Goal: Task Accomplishment & Management: Manage account settings

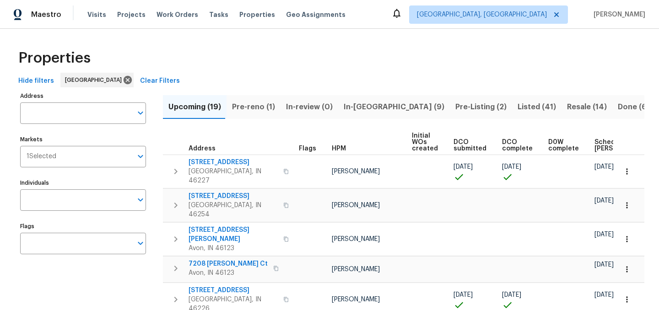
click at [352, 103] on span "In-reno (9)" at bounding box center [393, 107] width 101 height 13
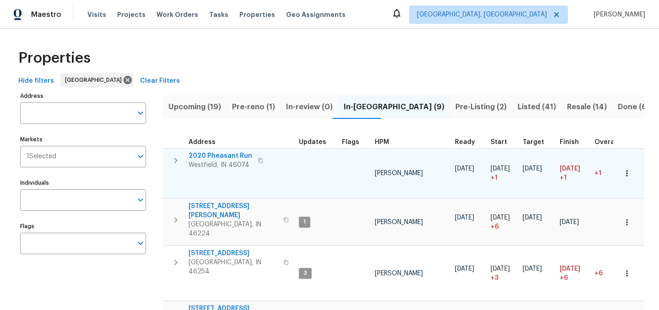
click at [223, 155] on span "2020 Pheasant Run" at bounding box center [220, 155] width 64 height 9
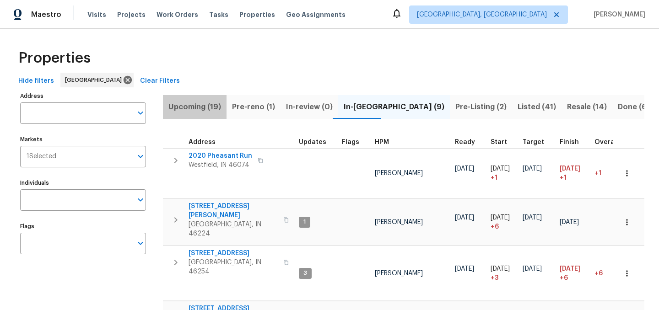
click at [202, 103] on span "Upcoming (19)" at bounding box center [194, 107] width 53 height 13
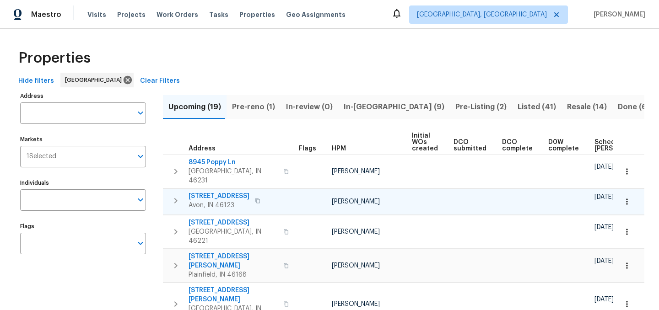
scroll to position [0, 101]
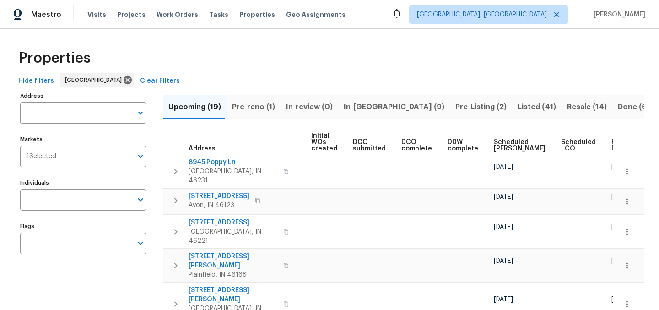
click at [611, 143] on span "Ready Date" at bounding box center [621, 145] width 20 height 13
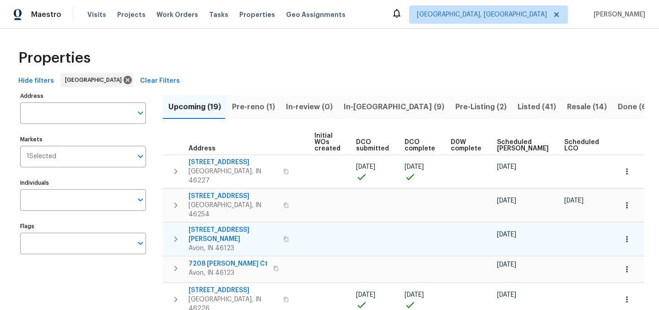
scroll to position [0, 111]
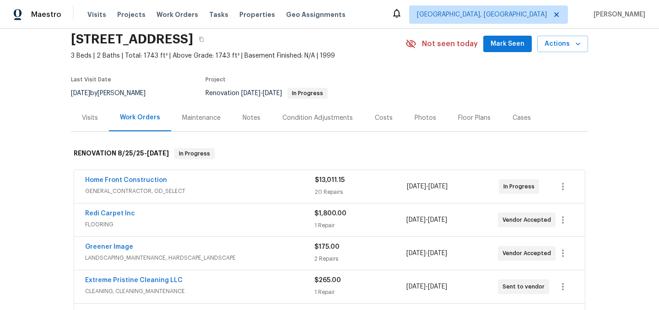
scroll to position [36, 0]
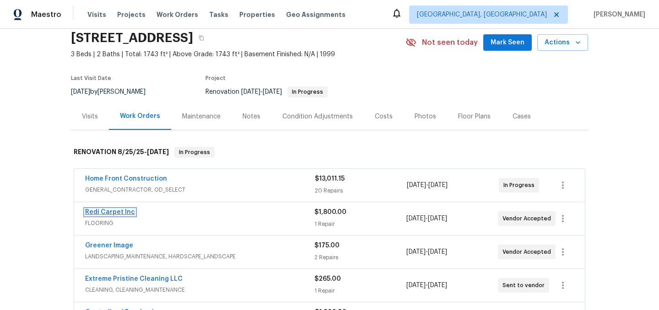
click at [104, 213] on link "Redi Carpet Inc" at bounding box center [110, 212] width 50 height 6
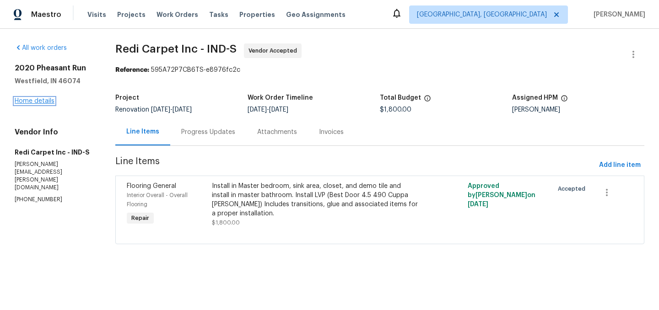
click at [34, 101] on link "Home details" at bounding box center [35, 101] width 40 height 6
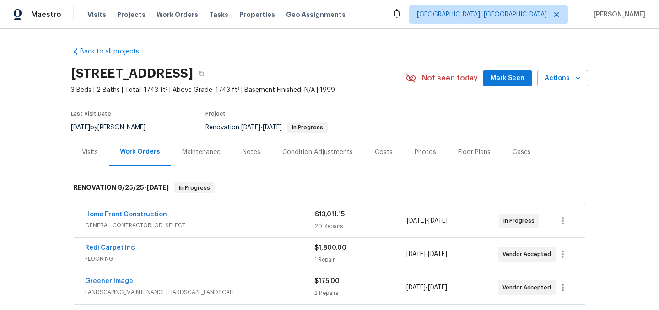
click at [298, 153] on div "Condition Adjustments" at bounding box center [317, 152] width 70 height 9
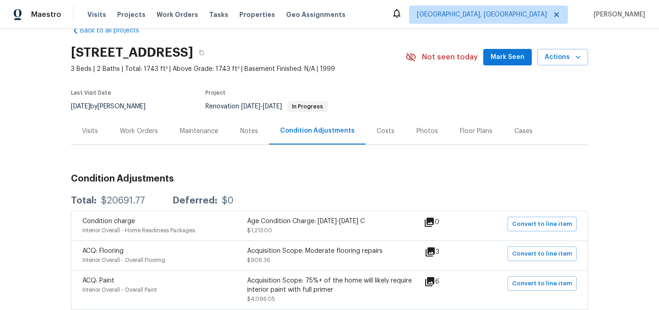
scroll to position [21, 0]
click at [142, 134] on div "Work Orders" at bounding box center [139, 131] width 38 height 9
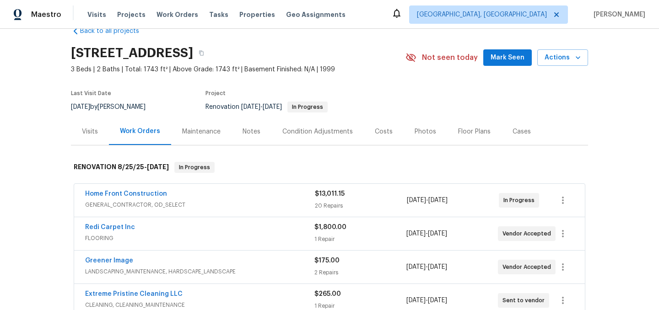
click at [245, 134] on div "Notes" at bounding box center [251, 131] width 18 height 9
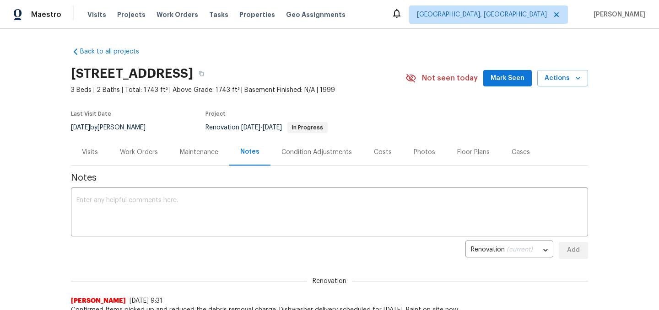
click at [147, 154] on div "Work Orders" at bounding box center [139, 152] width 38 height 9
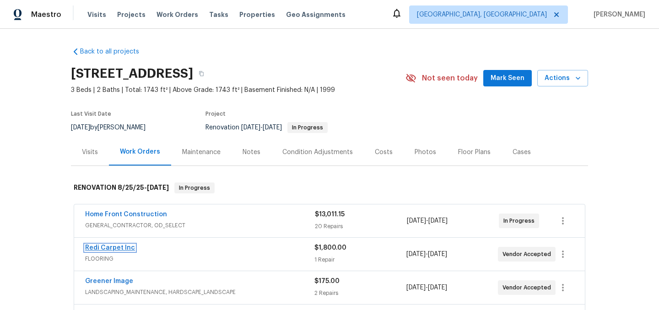
click at [115, 247] on link "Redi Carpet Inc" at bounding box center [110, 248] width 50 height 6
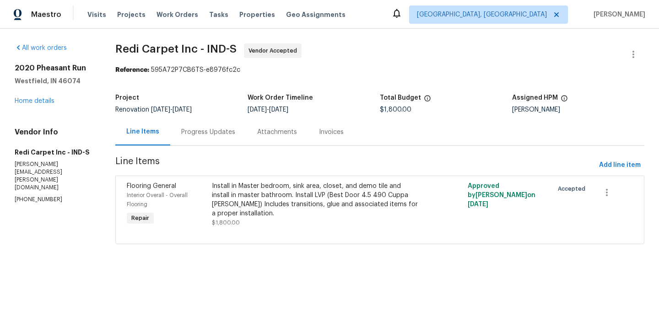
click at [318, 199] on div "Install in Master bedroom, sink area, closet, and demo tile and install in mast…" at bounding box center [316, 200] width 208 height 37
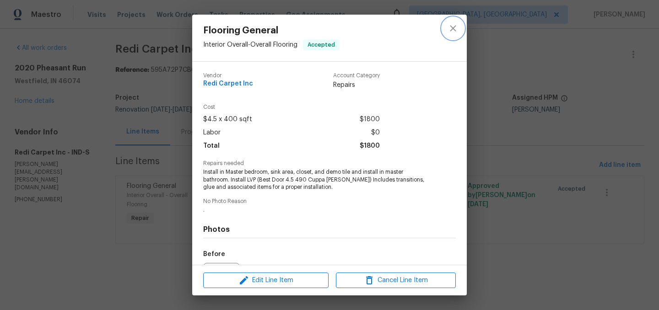
click at [455, 22] on button "close" at bounding box center [453, 28] width 22 height 22
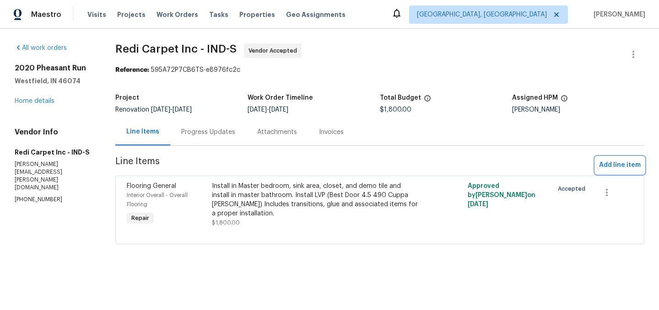
click at [611, 163] on span "Add line item" at bounding box center [620, 165] width 42 height 11
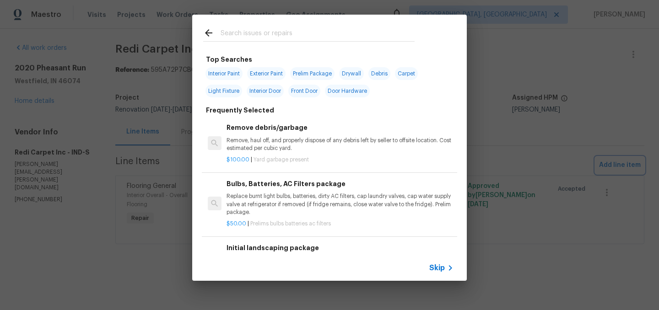
click at [505, 227] on div "Top Searches Interior Paint Exterior Paint Prelim Package Drywall Debris Carpet…" at bounding box center [329, 147] width 659 height 295
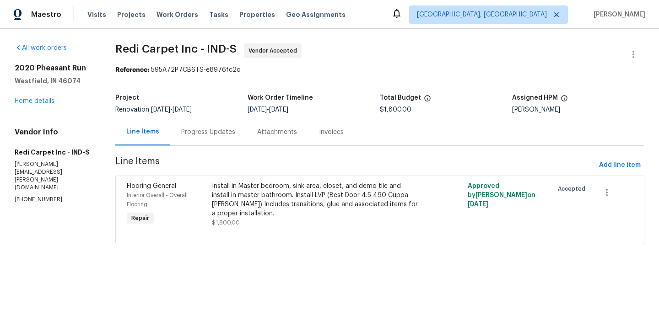
click at [337, 199] on div "Install in Master bedroom, sink area, closet, and demo tile and install in mast…" at bounding box center [316, 200] width 208 height 37
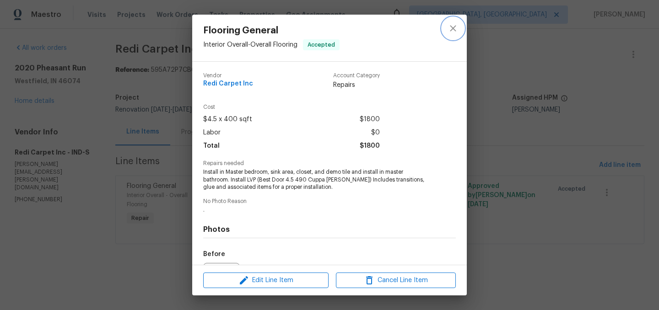
click at [457, 28] on icon "close" at bounding box center [452, 28] width 11 height 11
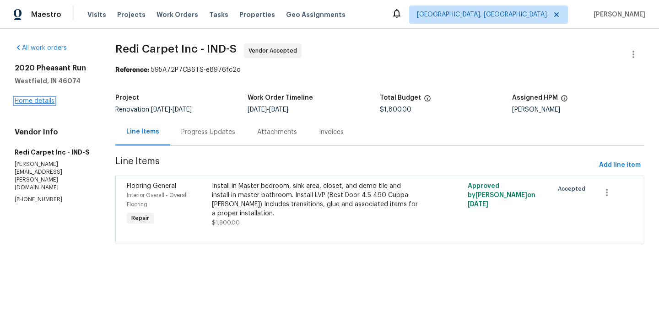
click at [23, 101] on link "Home details" at bounding box center [35, 101] width 40 height 6
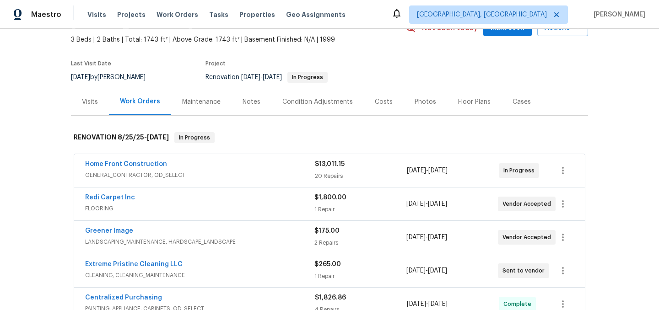
scroll to position [59, 0]
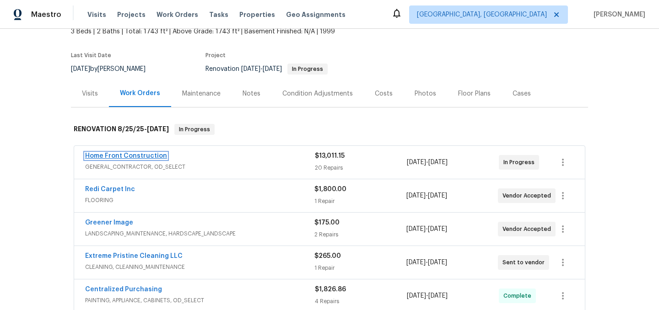
click at [149, 158] on link "Home Front Construction" at bounding box center [126, 156] width 82 height 6
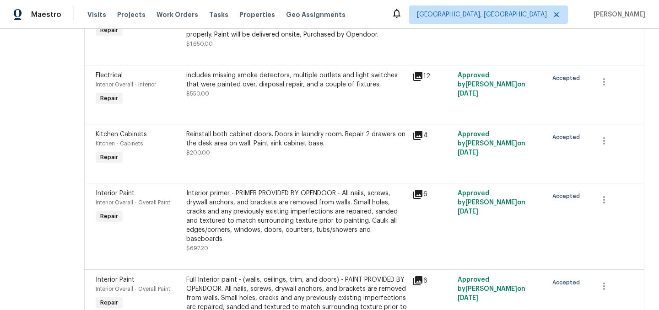
scroll to position [237, 0]
click at [317, 86] on div "includes missing smoke detectors, multiple outlets and light switches that were…" at bounding box center [296, 80] width 220 height 18
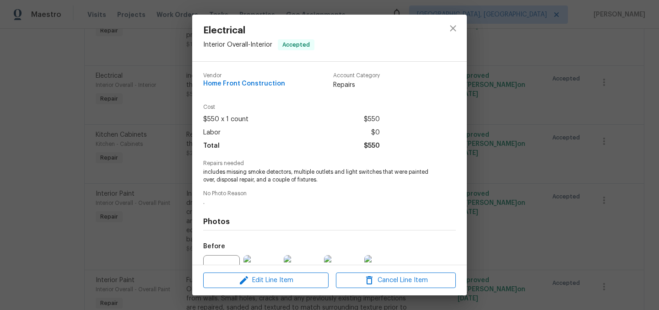
scroll to position [96, 0]
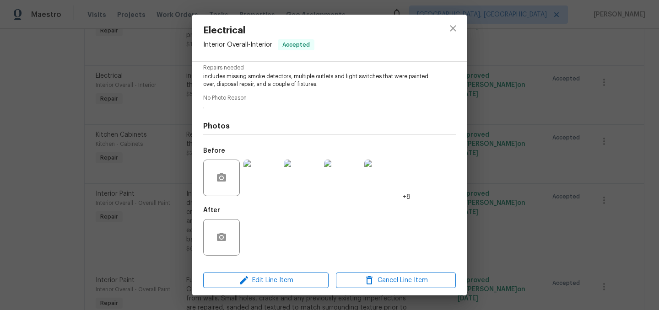
click at [264, 182] on img at bounding box center [261, 178] width 37 height 37
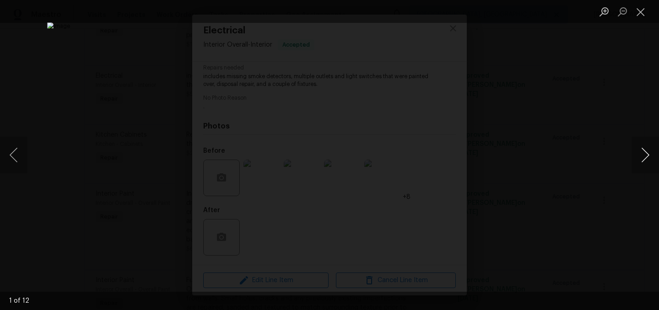
click at [646, 158] on button "Next image" at bounding box center [644, 155] width 27 height 37
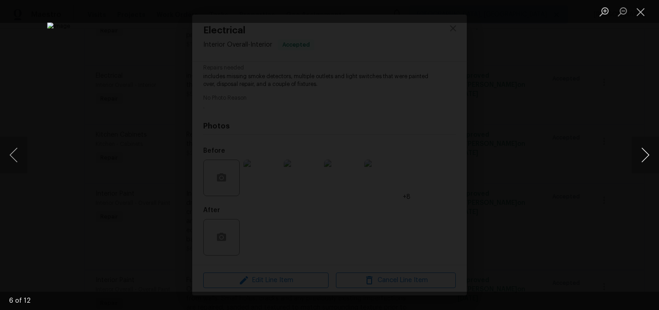
click at [646, 158] on button "Next image" at bounding box center [644, 155] width 27 height 37
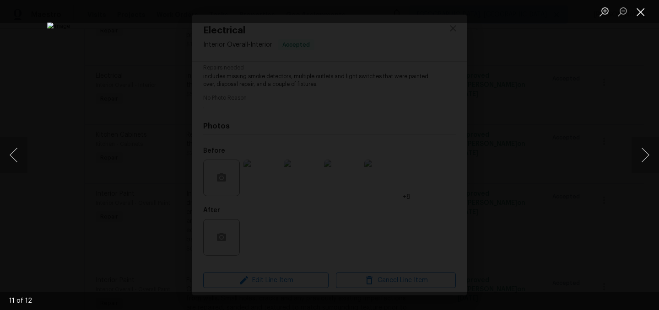
click at [642, 15] on button "Close lightbox" at bounding box center [640, 12] width 18 height 16
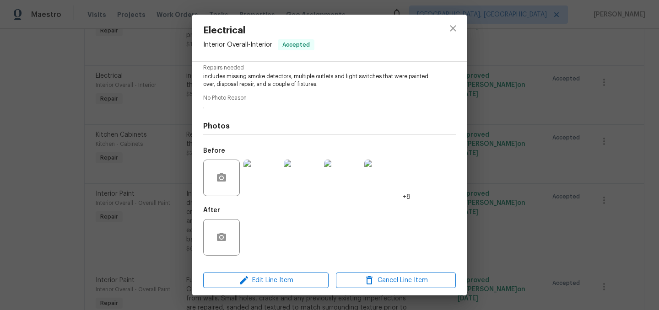
click at [263, 180] on img at bounding box center [261, 178] width 37 height 37
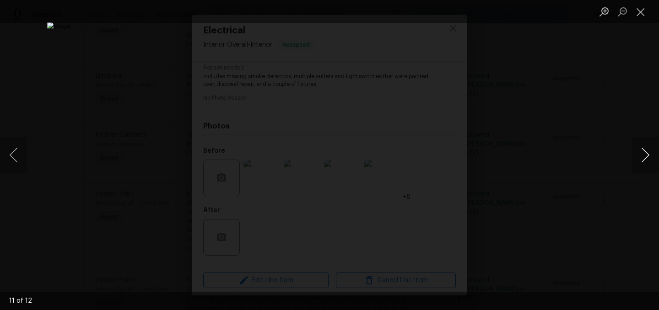
click at [649, 150] on button "Next image" at bounding box center [644, 155] width 27 height 37
click at [644, 156] on button "Next image" at bounding box center [644, 155] width 27 height 37
click at [644, 155] on button "Next image" at bounding box center [644, 155] width 27 height 37
click at [645, 159] on button "Next image" at bounding box center [644, 155] width 27 height 37
click at [647, 156] on button "Next image" at bounding box center [644, 155] width 27 height 37
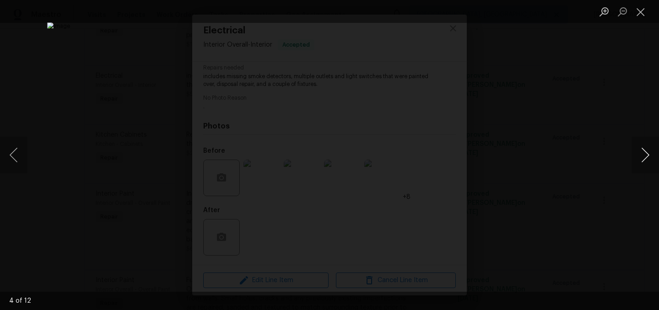
click at [647, 156] on button "Next image" at bounding box center [644, 155] width 27 height 37
click at [640, 13] on button "Close lightbox" at bounding box center [640, 12] width 18 height 16
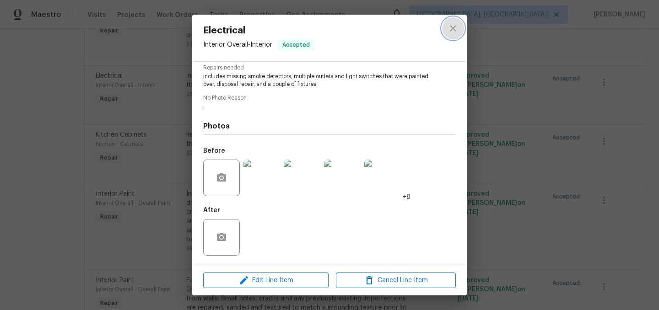
click at [456, 26] on icon "close" at bounding box center [452, 28] width 11 height 11
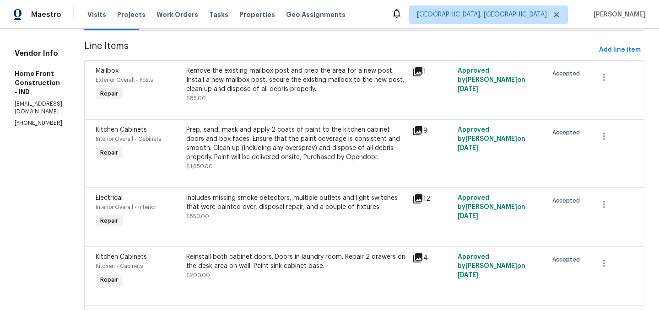
scroll to position [0, 0]
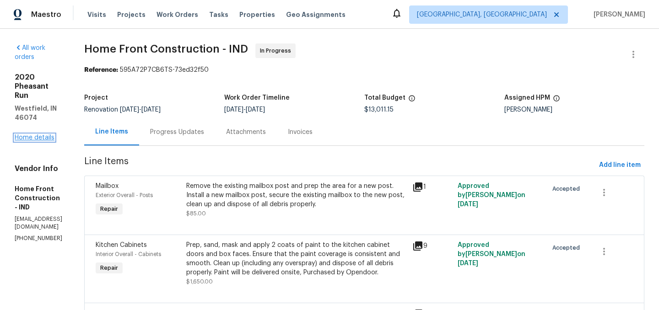
click at [30, 134] on link "Home details" at bounding box center [35, 137] width 40 height 6
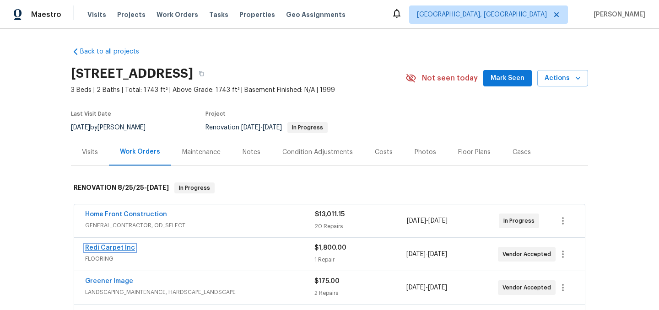
click at [119, 247] on link "Redi Carpet Inc" at bounding box center [110, 248] width 50 height 6
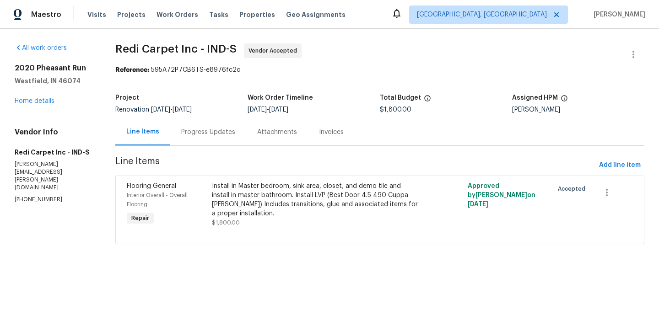
click at [315, 198] on div "Install in Master bedroom, sink area, closet, and demo tile and install in mast…" at bounding box center [316, 200] width 208 height 37
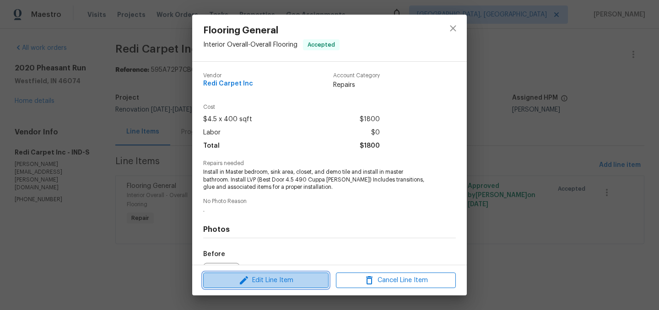
click at [285, 281] on span "Edit Line Item" at bounding box center [266, 280] width 120 height 11
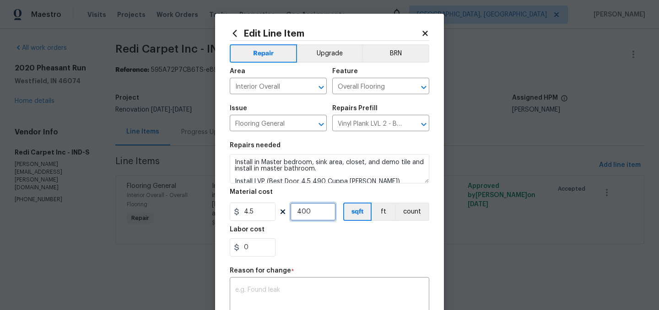
click at [313, 211] on input "400" at bounding box center [313, 212] width 46 height 18
type input "200"
click at [335, 246] on div "0" at bounding box center [329, 247] width 199 height 18
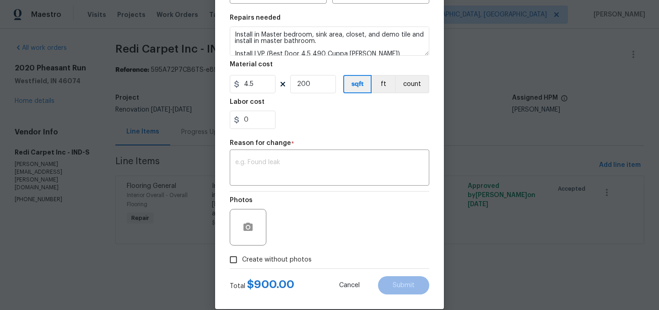
scroll to position [141, 0]
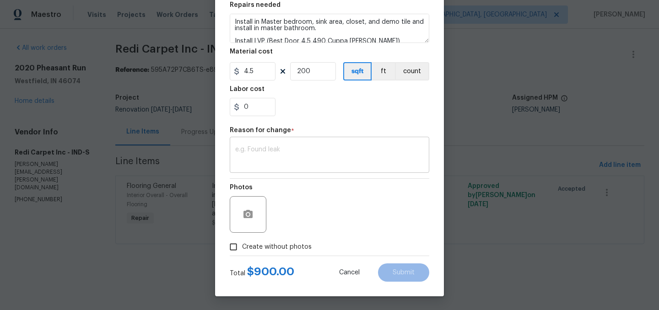
click at [283, 147] on textarea at bounding box center [329, 155] width 188 height 19
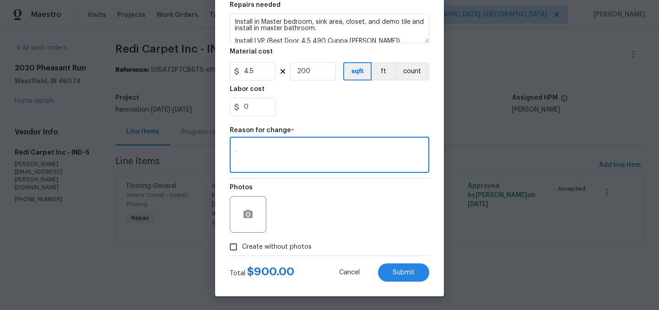
type textarea "."
click at [245, 217] on icon "button" at bounding box center [247, 214] width 9 height 8
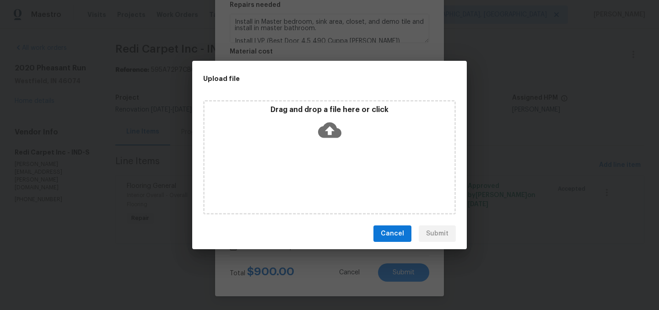
click at [326, 113] on p "Drag and drop a file here or click" at bounding box center [329, 110] width 250 height 10
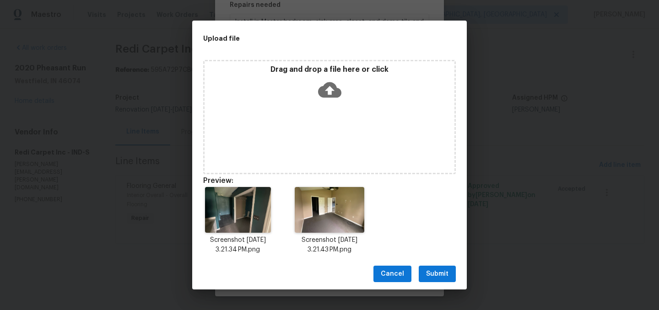
click at [432, 278] on span "Submit" at bounding box center [437, 273] width 22 height 11
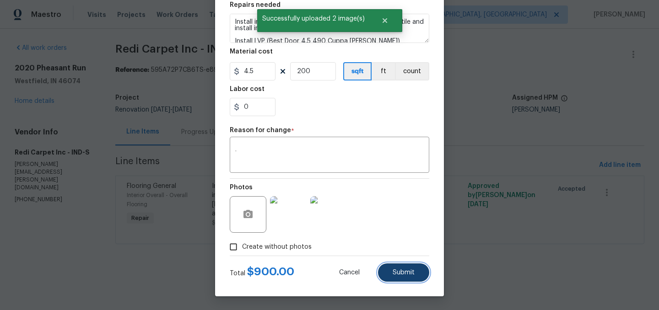
click at [407, 271] on span "Submit" at bounding box center [403, 272] width 22 height 7
type input "400"
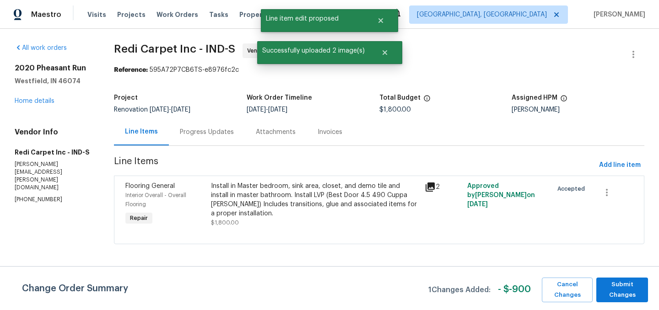
scroll to position [0, 0]
click at [617, 166] on span "Add line item" at bounding box center [620, 165] width 42 height 11
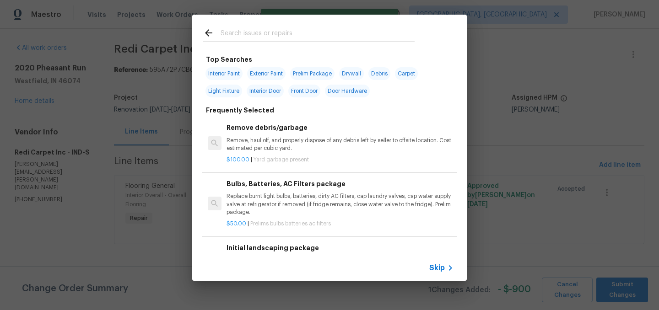
click at [240, 32] on input "text" at bounding box center [317, 34] width 194 height 14
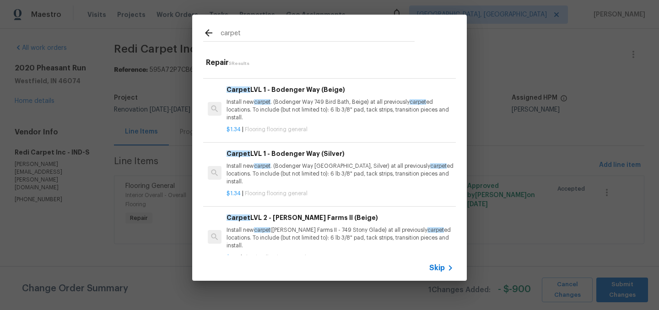
scroll to position [59, 0]
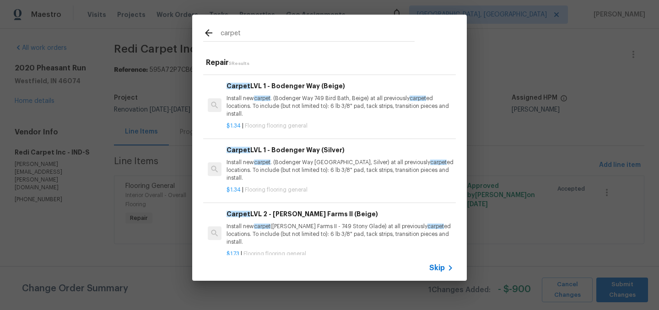
type input "carpet"
click at [305, 166] on p "Install new carpet . (Bodenger Way 945 Winter Ash, Silver) at all previously ca…" at bounding box center [339, 170] width 227 height 23
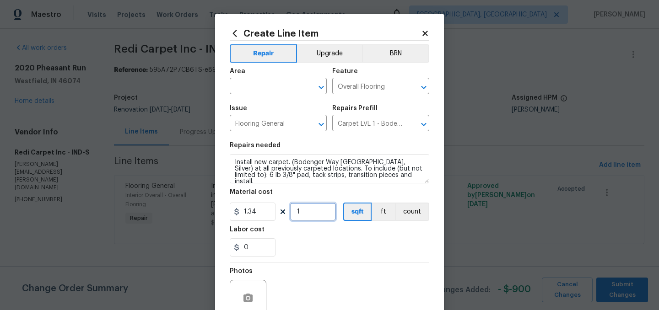
click at [300, 212] on input "1" at bounding box center [313, 212] width 46 height 18
type input "200"
click at [267, 85] on input "text" at bounding box center [265, 87] width 71 height 14
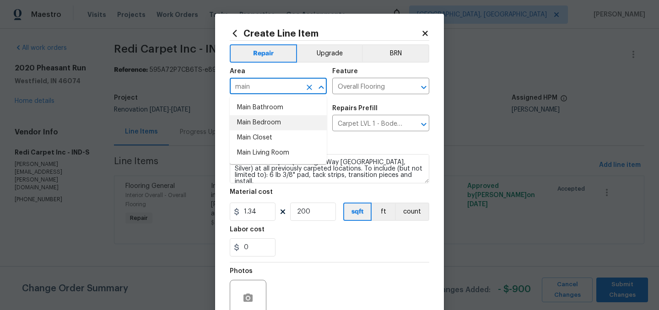
click at [270, 126] on li "Main Bedroom" at bounding box center [278, 122] width 97 height 15
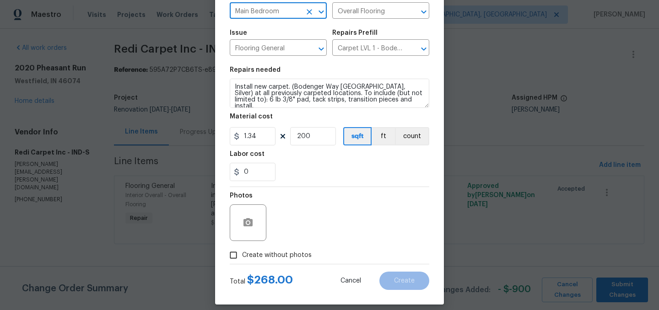
scroll to position [84, 0]
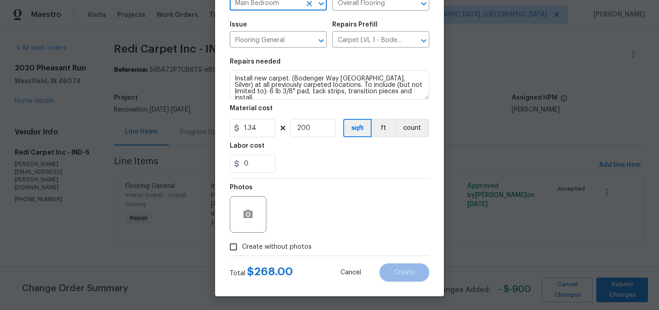
type input "Main Bedroom"
click at [251, 212] on icon "button" at bounding box center [247, 214] width 9 height 8
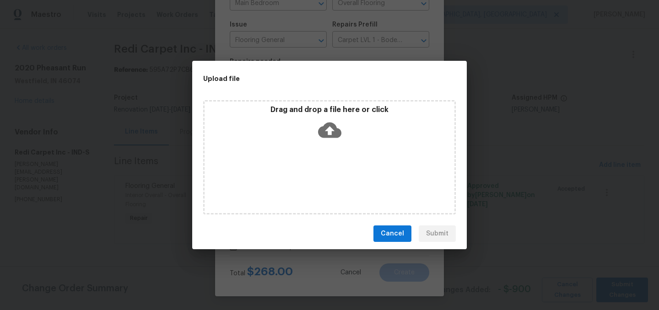
click at [328, 130] on icon at bounding box center [329, 129] width 23 height 23
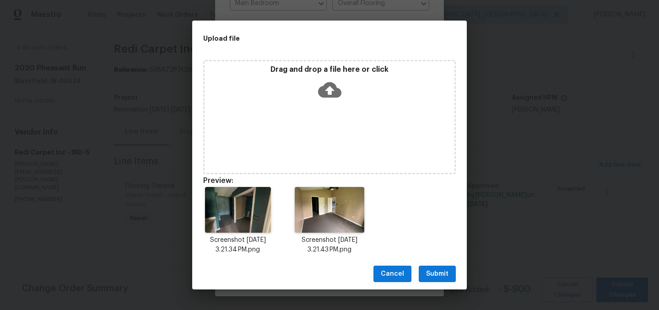
click at [445, 277] on span "Submit" at bounding box center [437, 273] width 22 height 11
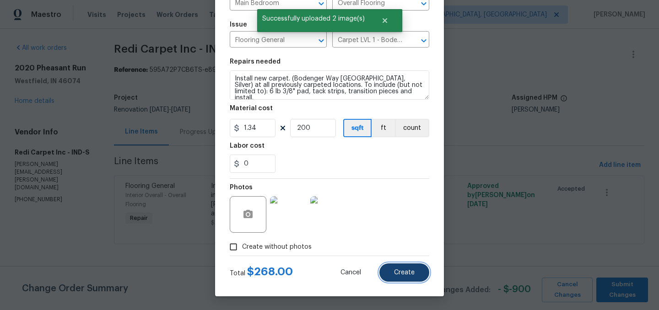
click at [409, 273] on span "Create" at bounding box center [404, 272] width 21 height 7
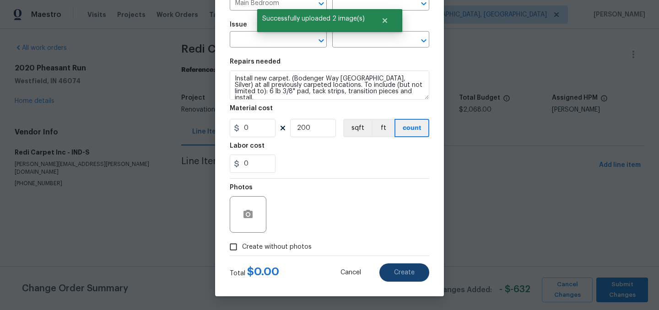
type input "0"
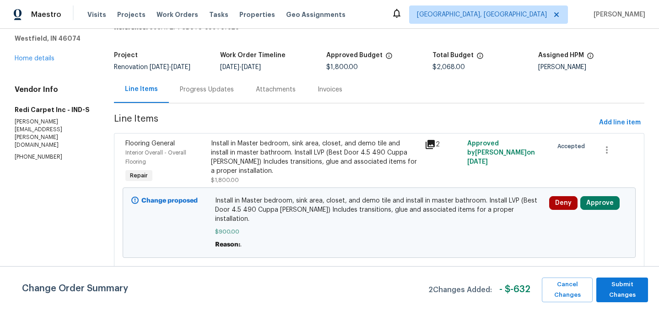
scroll to position [128, 0]
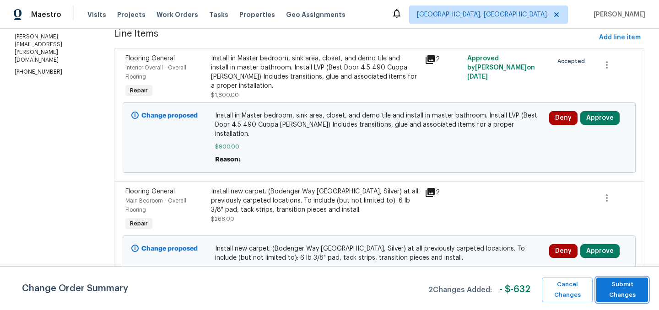
click at [625, 291] on span "Submit Changes" at bounding box center [621, 289] width 43 height 21
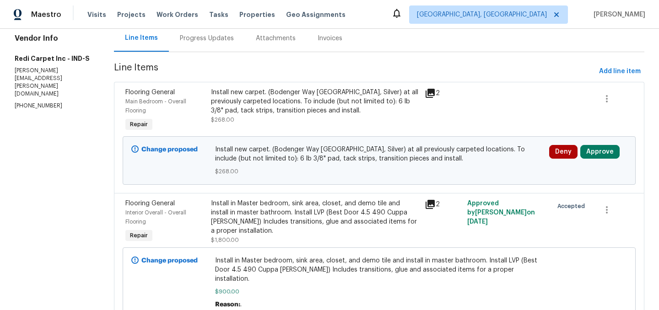
scroll to position [128, 0]
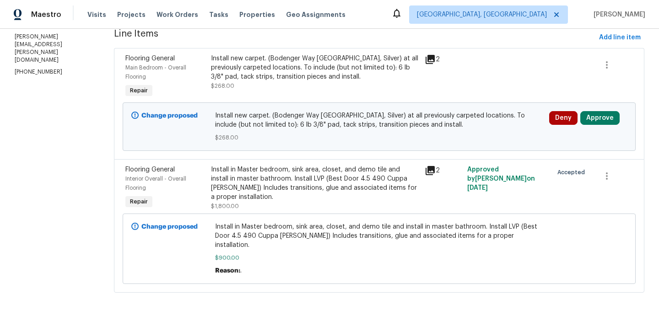
click at [286, 184] on div "Install in Master bedroom, sink area, closet, and demo tile and install in mast…" at bounding box center [315, 183] width 208 height 37
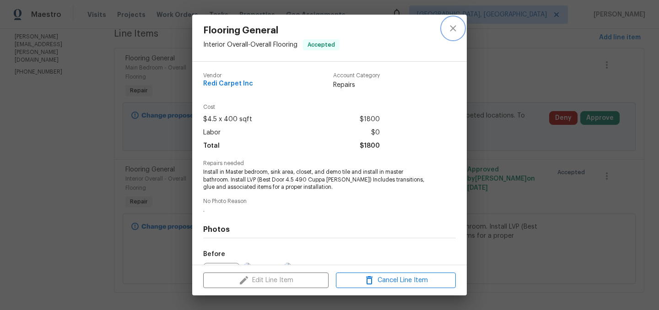
click at [456, 27] on icon "close" at bounding box center [452, 28] width 11 height 11
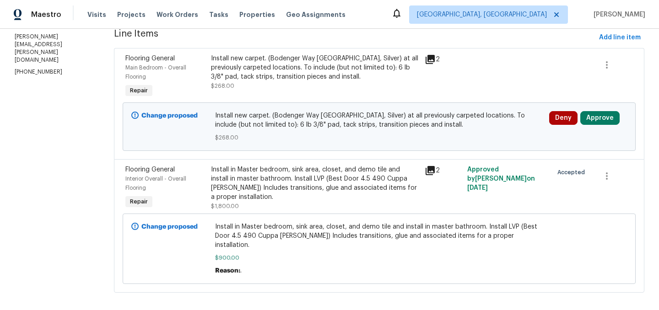
click at [327, 241] on div "Install in Master bedroom, sink area, closet, and demo tile and install in mast…" at bounding box center [379, 248] width 328 height 53
click at [319, 240] on span "Install in Master bedroom, sink area, closet, and demo tile and install in mast…" at bounding box center [379, 235] width 328 height 27
click at [318, 178] on div "Install in Master bedroom, sink area, closet, and demo tile and install in mast…" at bounding box center [315, 183] width 208 height 37
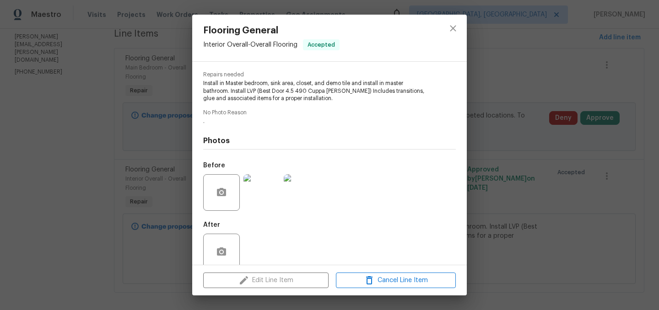
scroll to position [103, 0]
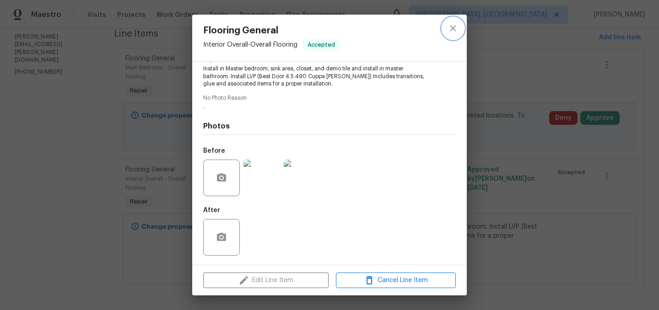
click at [451, 25] on icon "close" at bounding box center [452, 28] width 11 height 11
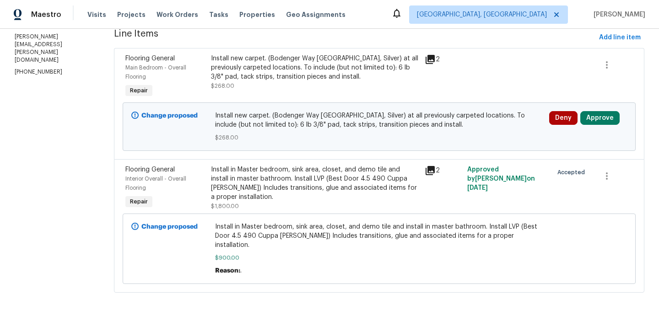
scroll to position [0, 0]
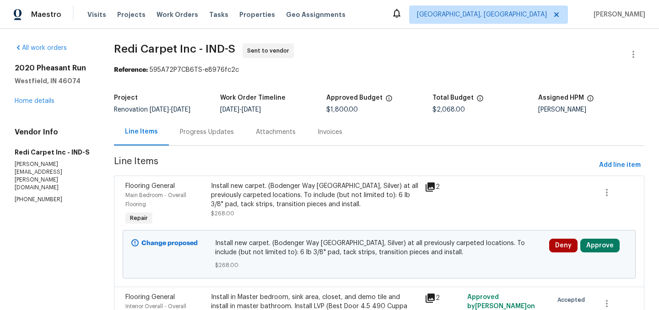
click at [204, 134] on div "Progress Updates" at bounding box center [207, 132] width 54 height 9
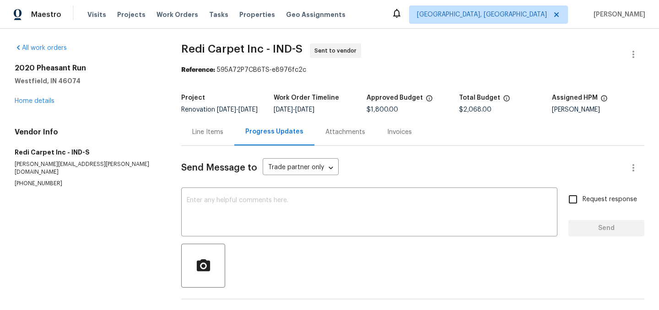
click at [195, 137] on div "Line Items" at bounding box center [207, 132] width 31 height 9
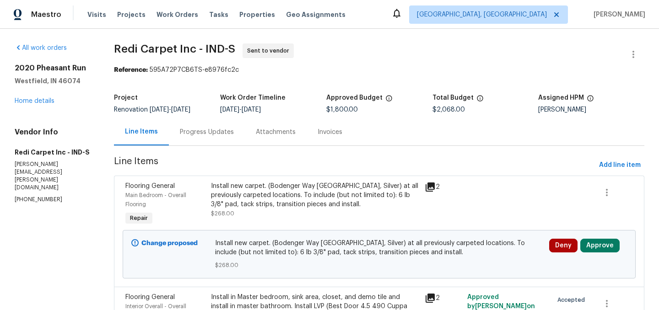
scroll to position [128, 0]
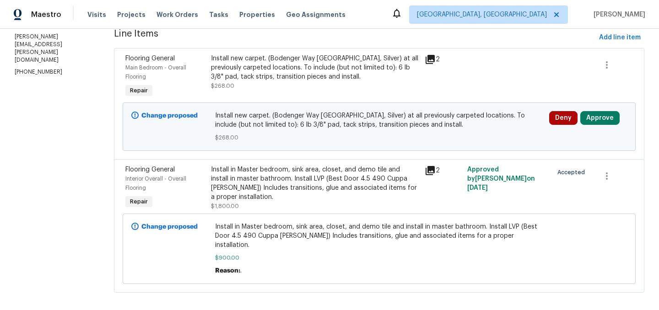
click at [245, 64] on div "Install new carpet. (Bodenger Way [GEOGRAPHIC_DATA], Silver) at all previously …" at bounding box center [315, 67] width 208 height 27
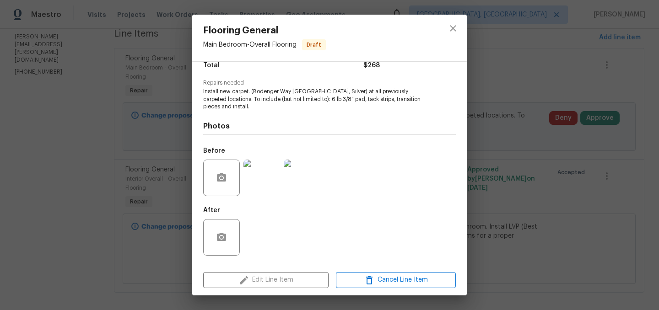
scroll to position [0, 0]
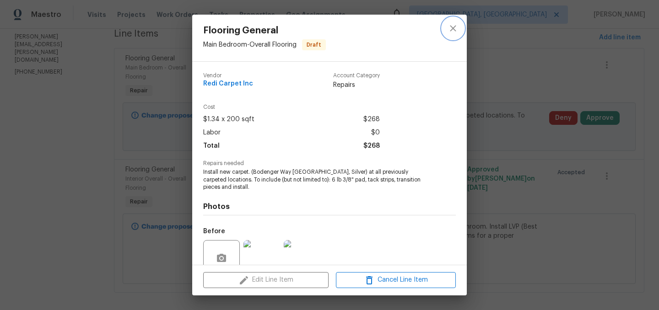
click at [457, 26] on icon "close" at bounding box center [452, 28] width 11 height 11
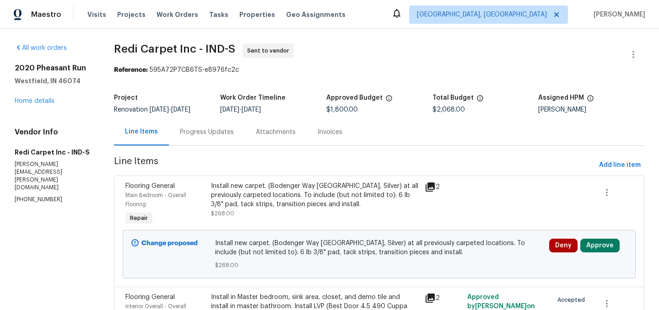
click at [205, 131] on div "Progress Updates" at bounding box center [207, 132] width 54 height 9
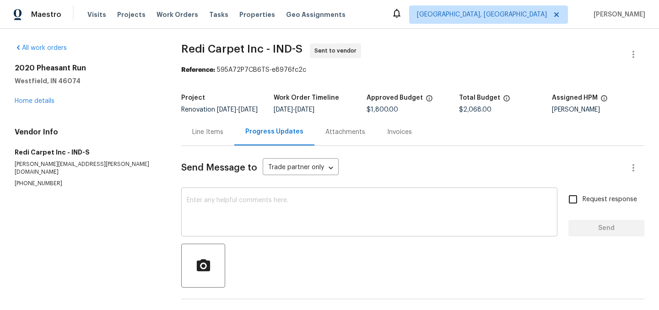
click at [229, 199] on div "x ​" at bounding box center [369, 213] width 376 height 47
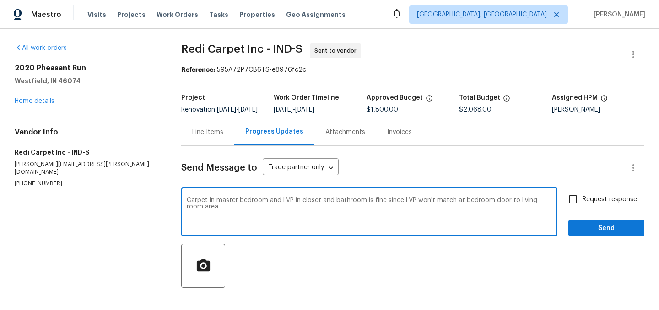
scroll to position [36, 0]
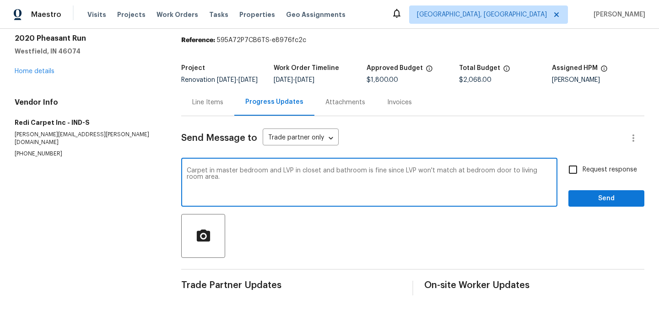
type textarea "Carpet in master bedroom and LVP in closet and bathroom is fine since LVP won't…"
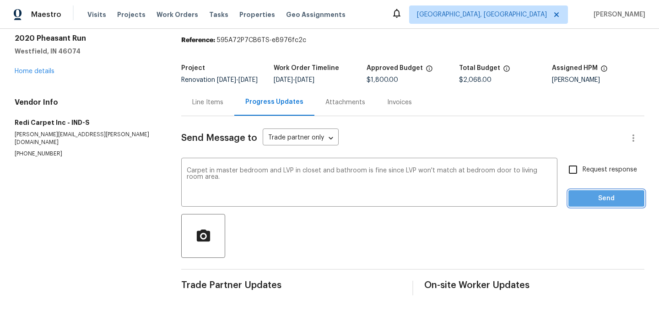
click at [592, 198] on span "Send" at bounding box center [605, 198] width 61 height 11
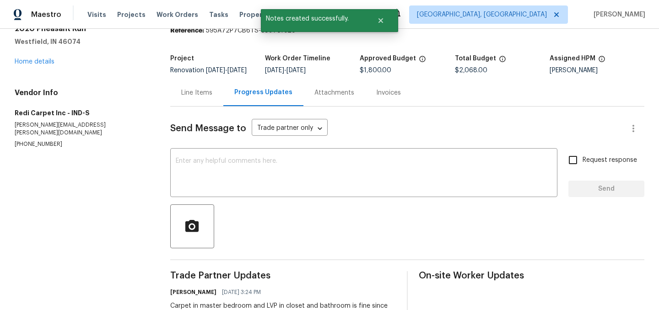
scroll to position [0, 0]
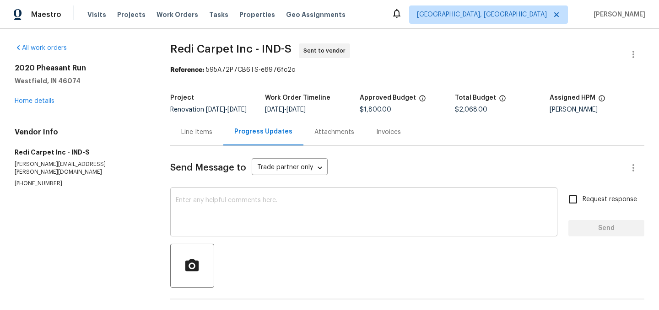
click at [225, 220] on textarea at bounding box center [364, 213] width 376 height 32
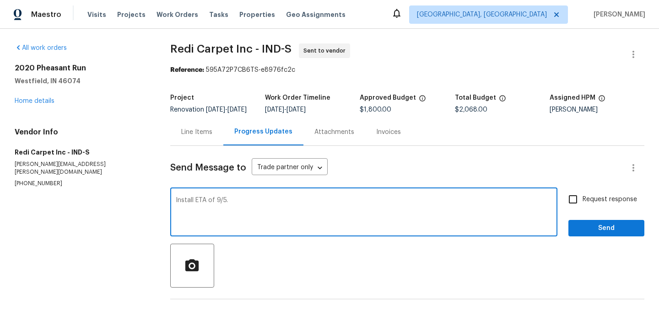
type textarea "Install ETA of 9/5."
click at [595, 230] on span "Send" at bounding box center [605, 228] width 61 height 11
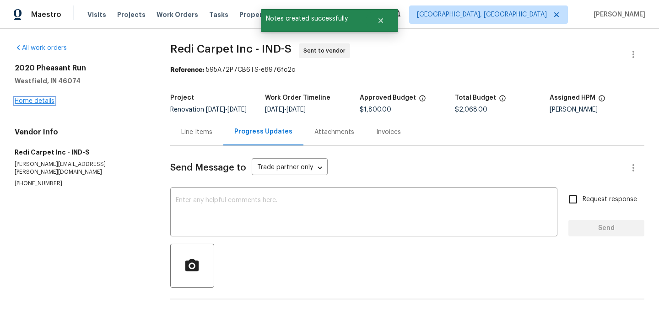
click at [42, 100] on link "Home details" at bounding box center [35, 101] width 40 height 6
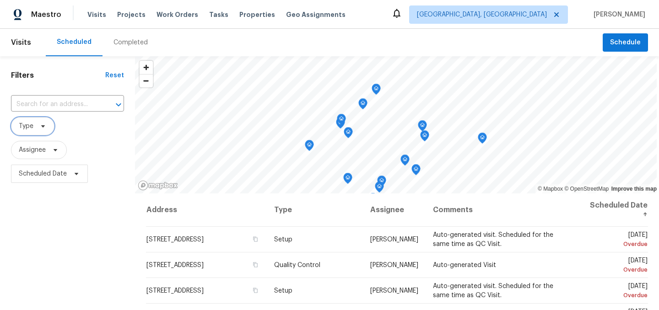
click at [26, 120] on span "Type" at bounding box center [32, 126] width 43 height 18
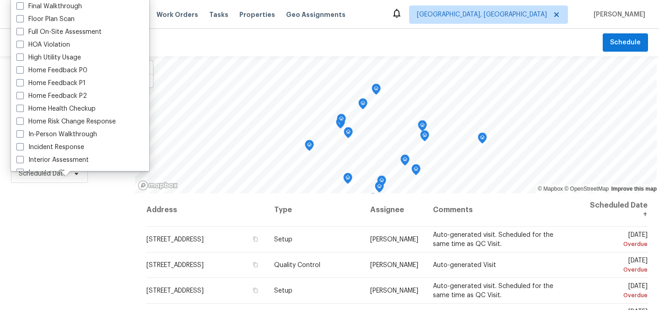
scroll to position [229, 0]
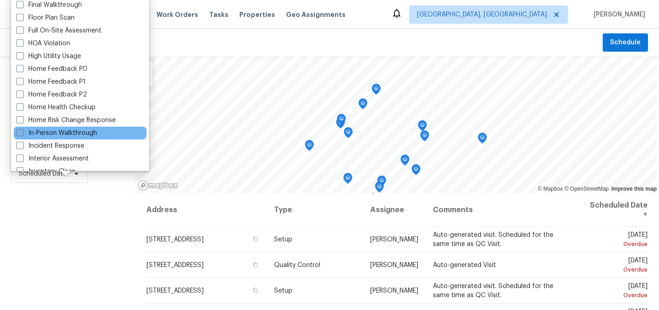
click at [49, 131] on label "In-Person Walkthrough" at bounding box center [56, 133] width 80 height 9
click at [22, 131] on input "In-Person Walkthrough" at bounding box center [19, 132] width 6 height 6
checkbox input "true"
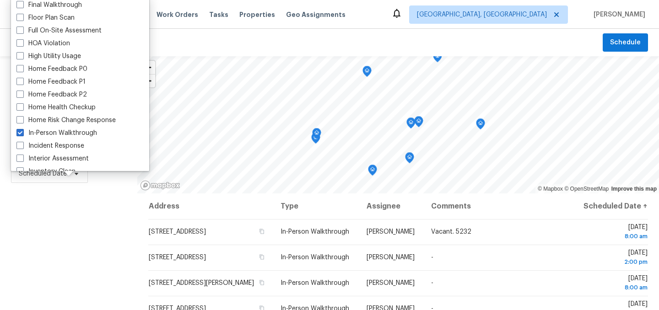
click at [55, 233] on div "Filters Reset ​ In-Person Walkthrough Assignee Scheduled Date" at bounding box center [68, 248] width 137 height 385
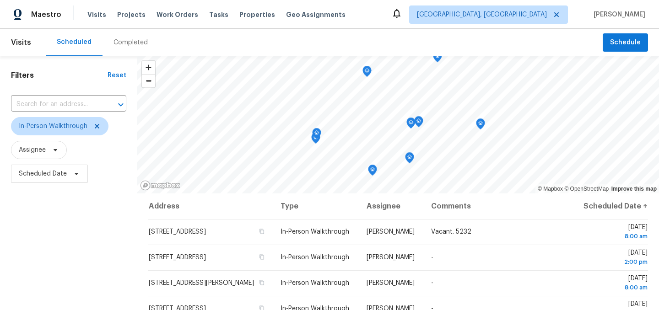
click at [128, 45] on div "Completed" at bounding box center [130, 42] width 34 height 9
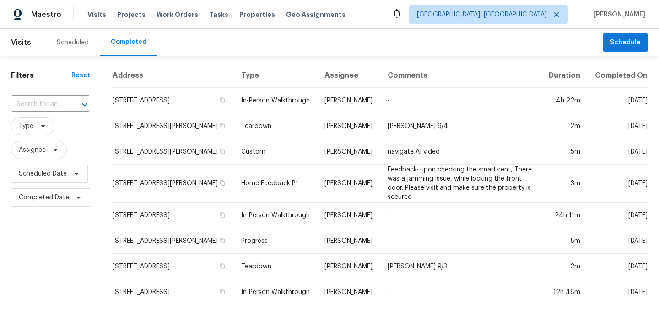
click at [77, 45] on div "Scheduled" at bounding box center [73, 42] width 32 height 9
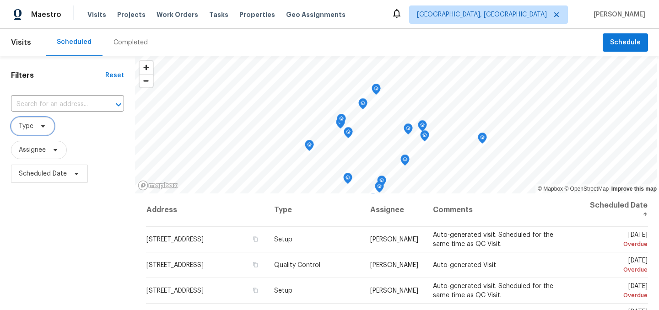
click at [30, 124] on span "Type" at bounding box center [26, 126] width 15 height 9
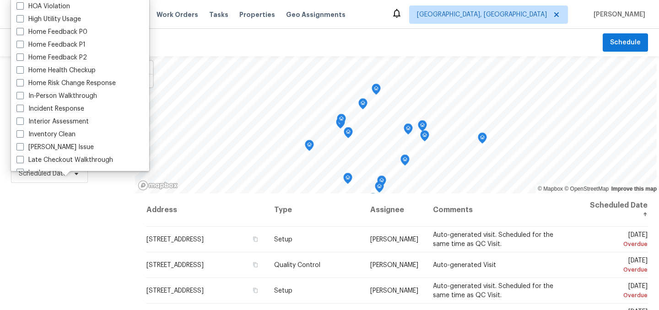
scroll to position [272, 0]
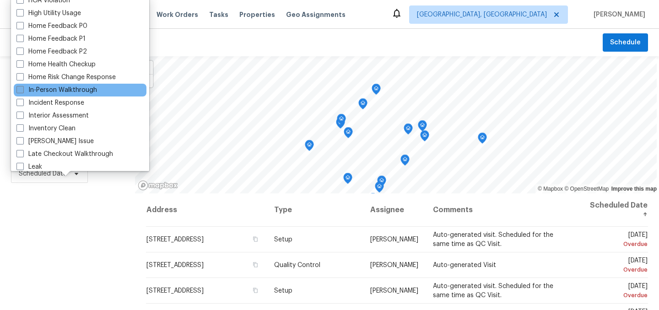
click at [68, 91] on label "In-Person Walkthrough" at bounding box center [56, 90] width 80 height 9
click at [22, 91] on input "In-Person Walkthrough" at bounding box center [19, 89] width 6 height 6
checkbox input "true"
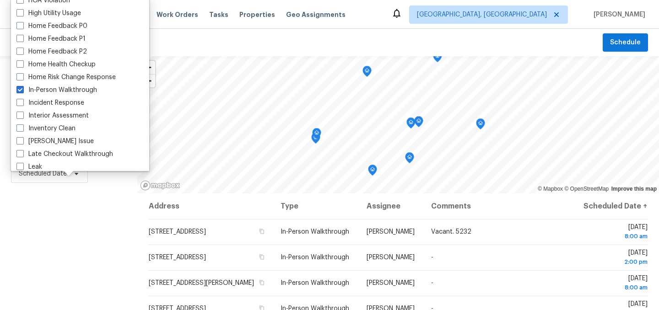
click at [71, 255] on div "Filters Reset ​ In-Person Walkthrough Assignee Scheduled Date" at bounding box center [68, 248] width 137 height 385
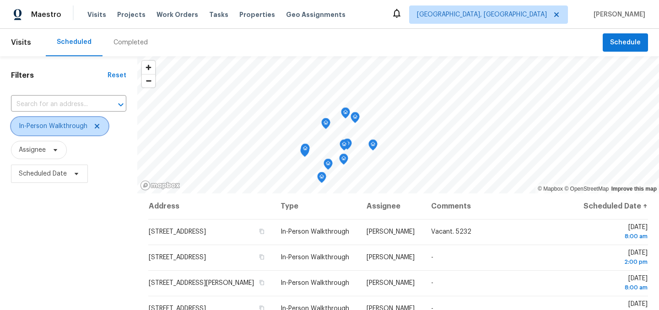
click at [97, 126] on icon at bounding box center [96, 126] width 7 height 7
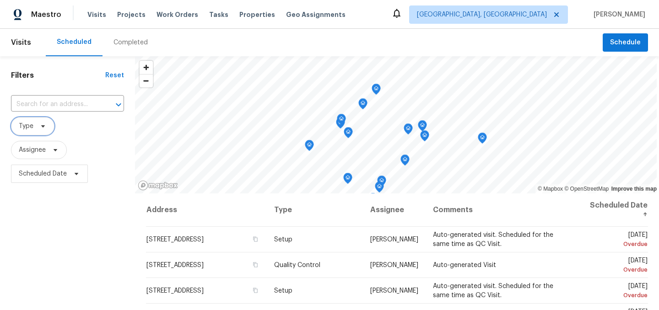
click at [34, 124] on span "Type" at bounding box center [32, 126] width 43 height 18
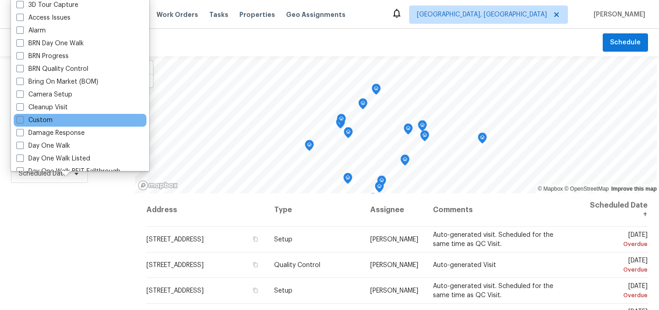
scroll to position [26, 0]
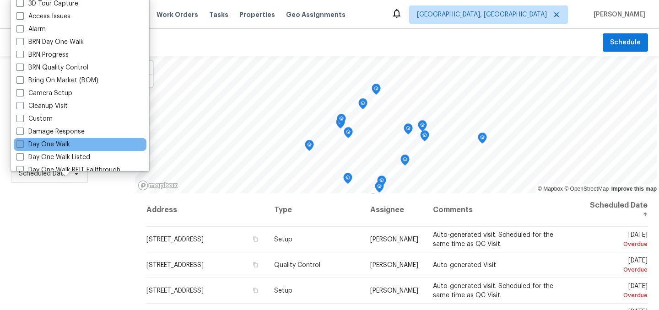
click at [60, 147] on label "Day One Walk" at bounding box center [43, 144] width 54 height 9
click at [22, 146] on input "Day One Walk" at bounding box center [19, 143] width 6 height 6
checkbox input "true"
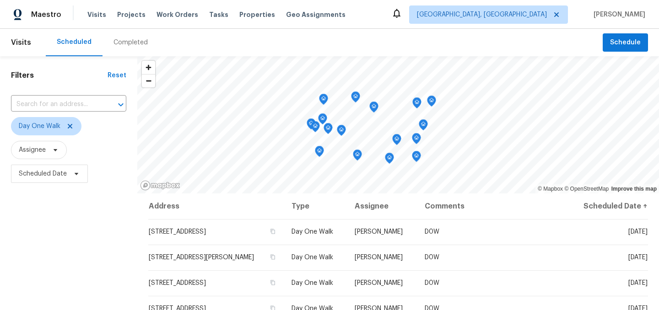
click at [70, 244] on div "Filters Reset ​ Day One Walk Assignee Scheduled Date" at bounding box center [68, 248] width 137 height 385
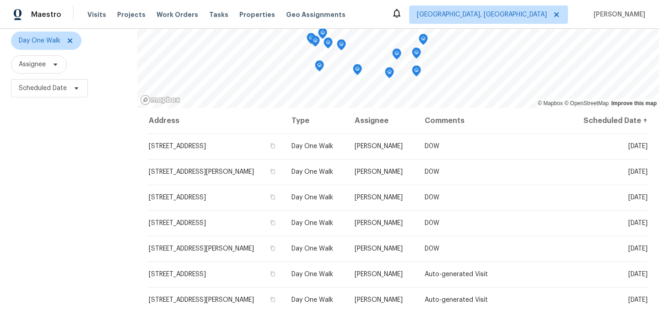
scroll to position [88, 0]
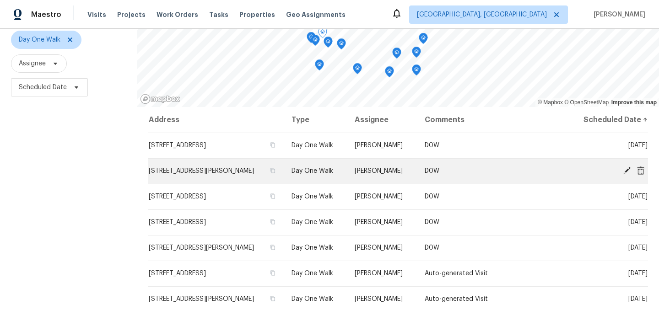
click at [626, 170] on icon at bounding box center [626, 170] width 7 height 7
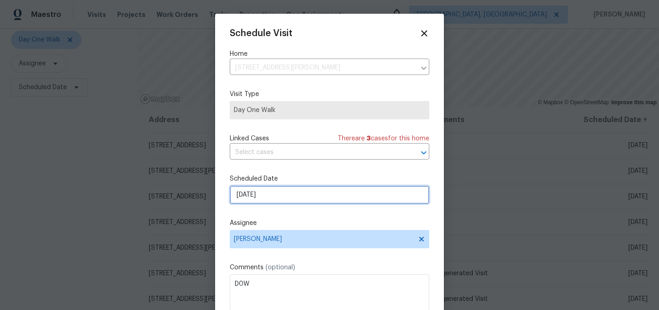
click at [268, 193] on input "[DATE]" at bounding box center [329, 195] width 199 height 18
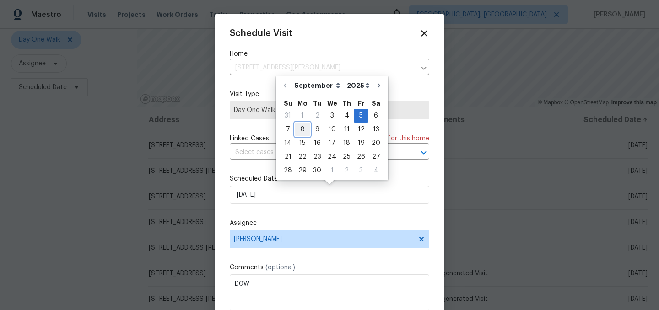
click at [299, 131] on div "8" at bounding box center [302, 129] width 15 height 13
type input "9/8/2025"
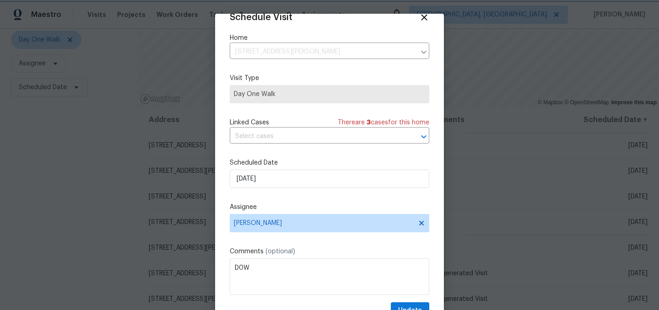
scroll to position [38, 0]
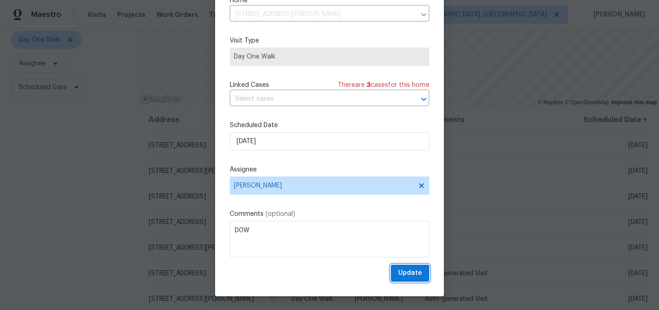
click at [408, 270] on span "Update" at bounding box center [410, 273] width 24 height 11
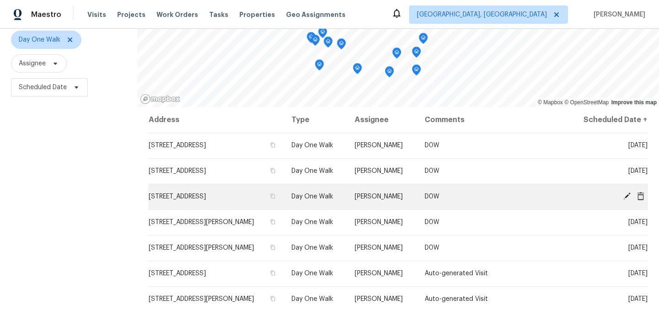
click at [627, 195] on icon at bounding box center [626, 196] width 7 height 7
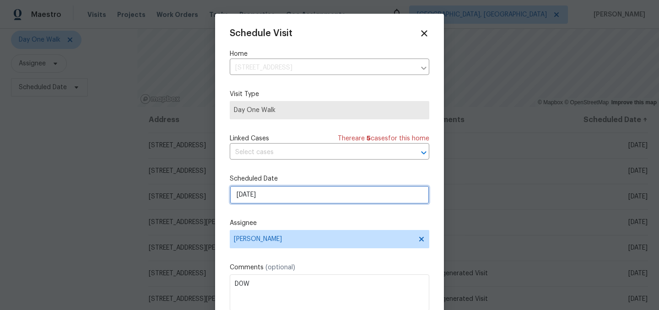
click at [270, 201] on input "9/8/2025" at bounding box center [329, 195] width 199 height 18
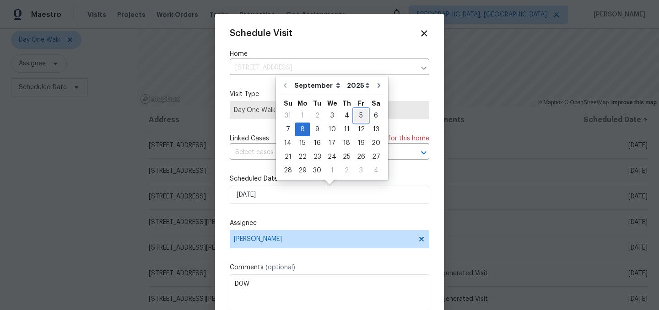
click at [355, 114] on div "5" at bounding box center [361, 115] width 15 height 13
type input "[DATE]"
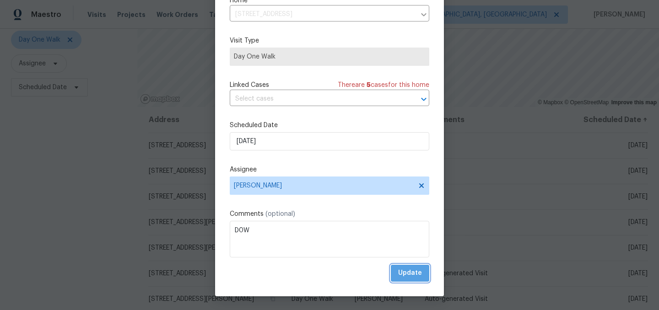
click at [411, 271] on span "Update" at bounding box center [410, 273] width 24 height 11
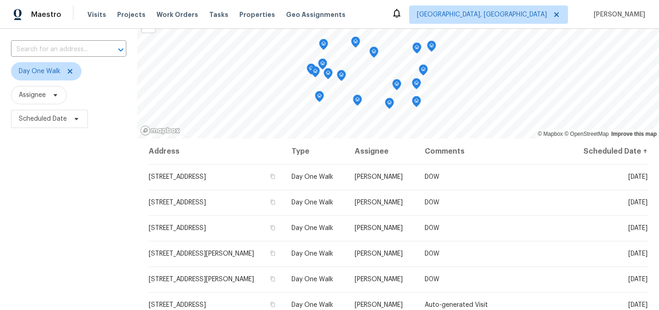
scroll to position [54, 0]
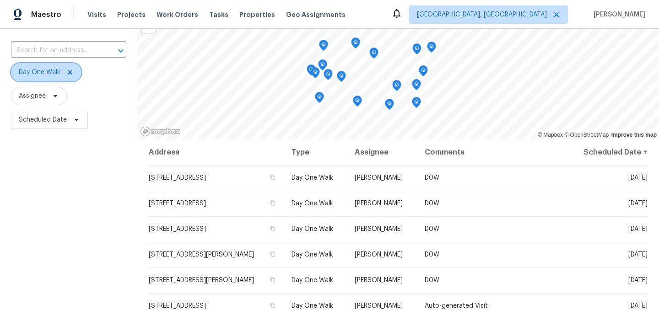
click at [70, 69] on icon at bounding box center [69, 72] width 7 height 7
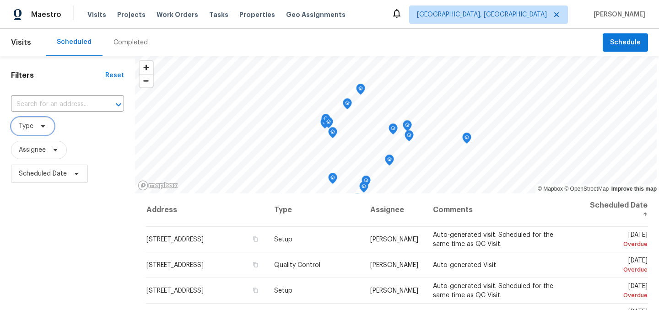
click at [29, 129] on span "Type" at bounding box center [26, 126] width 15 height 9
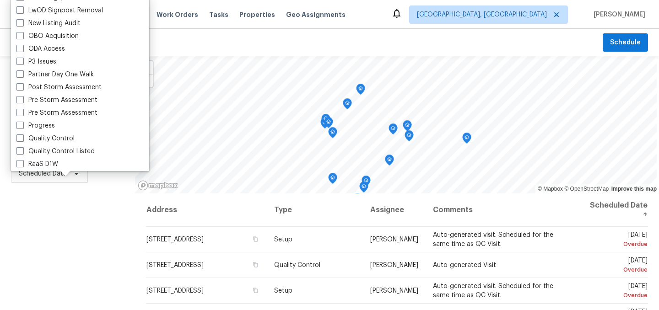
scroll to position [777, 0]
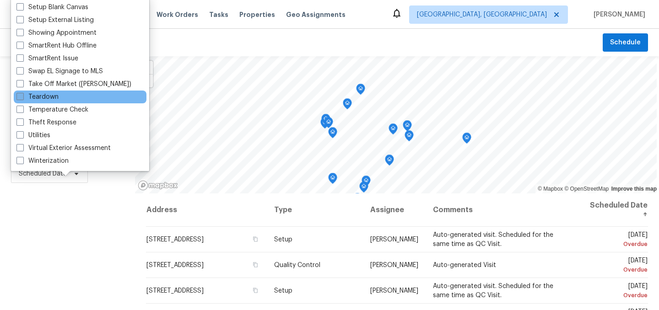
click at [42, 99] on label "Teardown" at bounding box center [37, 96] width 42 height 9
click at [22, 98] on input "Teardown" at bounding box center [19, 95] width 6 height 6
checkbox input "true"
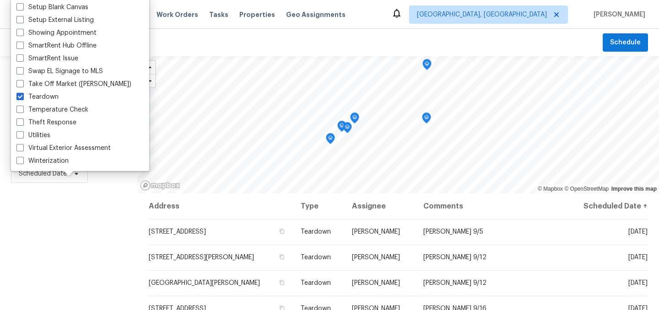
click at [59, 247] on div "Filters Reset ​ Teardown Assignee Scheduled Date" at bounding box center [68, 248] width 137 height 385
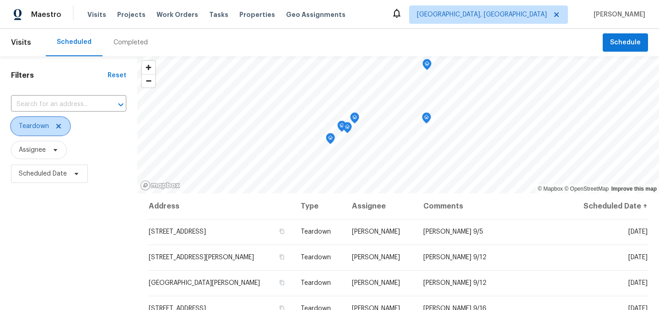
click at [57, 126] on icon at bounding box center [58, 126] width 5 height 5
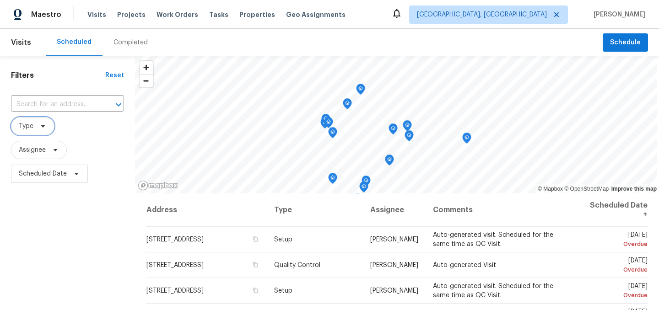
click at [34, 128] on span "Type" at bounding box center [32, 126] width 43 height 18
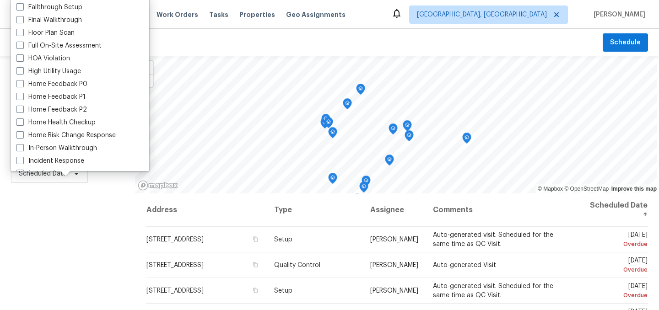
scroll to position [213, 0]
click at [53, 149] on label "In-Person Walkthrough" at bounding box center [56, 149] width 80 height 9
click at [22, 149] on input "In-Person Walkthrough" at bounding box center [19, 148] width 6 height 6
checkbox input "true"
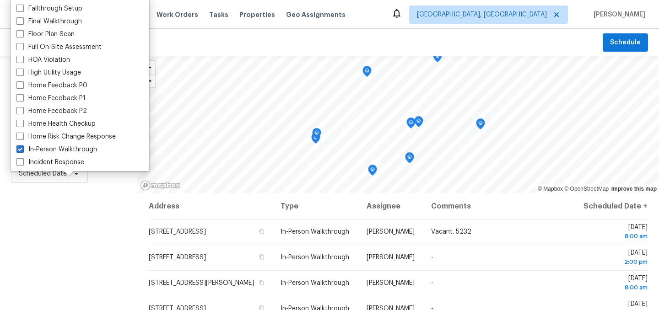
click at [72, 257] on div "Filters Reset ​ In-Person Walkthrough Assignee Scheduled Date" at bounding box center [68, 248] width 137 height 385
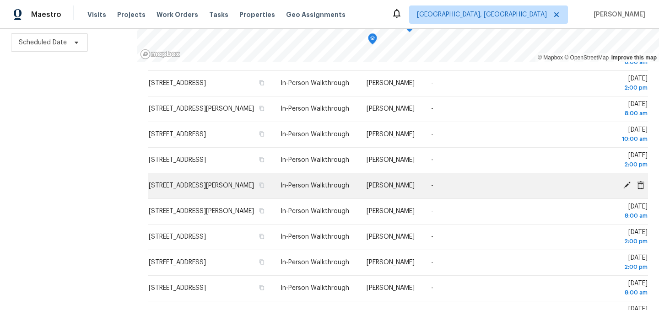
scroll to position [46, 0]
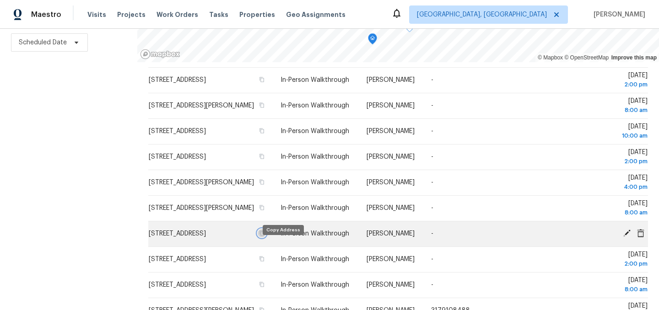
click at [264, 236] on icon "button" at bounding box center [262, 233] width 5 height 5
click at [206, 237] on span "9920 Deep Royal Way, Indianapolis, IN 46239" at bounding box center [177, 234] width 57 height 6
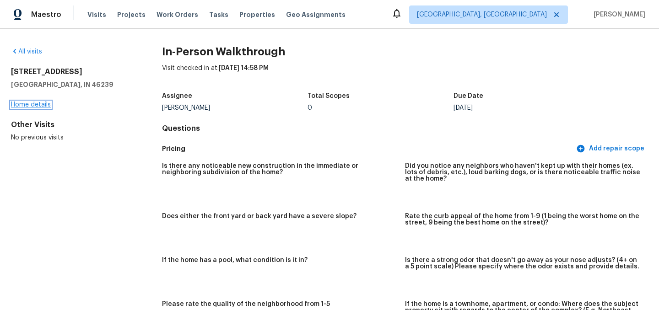
click at [30, 103] on link "Home details" at bounding box center [31, 105] width 40 height 6
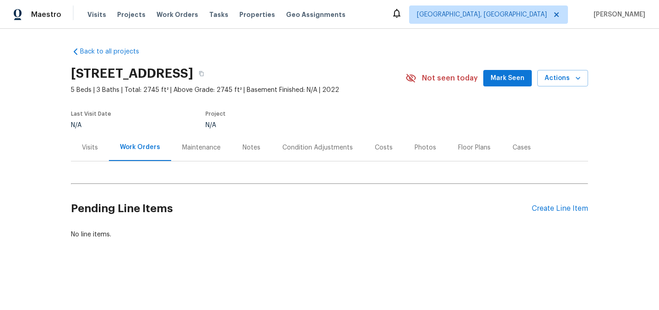
click at [249, 146] on div "Notes" at bounding box center [251, 147] width 18 height 9
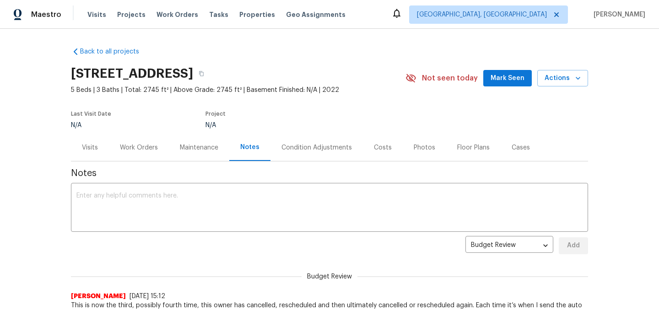
click at [144, 148] on div "Work Orders" at bounding box center [139, 147] width 38 height 9
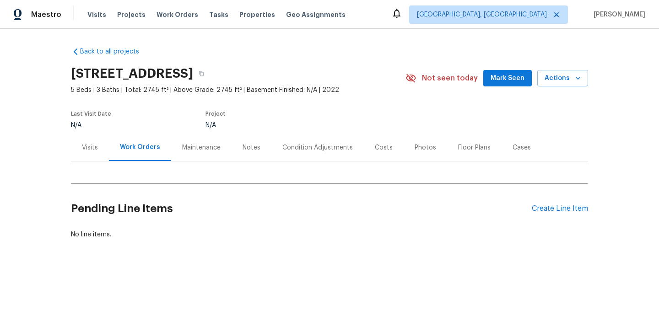
click at [87, 146] on div "Visits" at bounding box center [90, 147] width 16 height 9
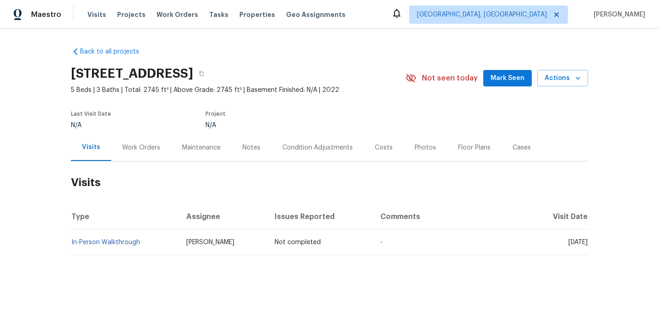
scroll to position [7, 0]
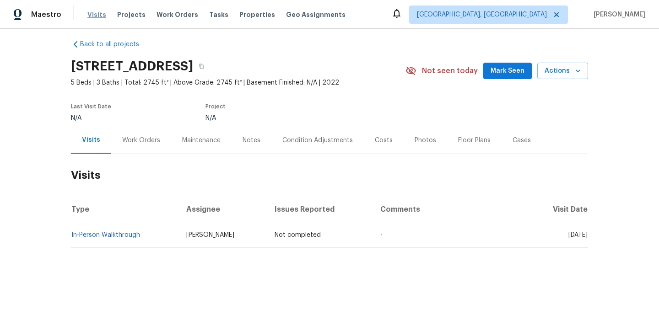
click at [92, 12] on span "Visits" at bounding box center [96, 14] width 19 height 9
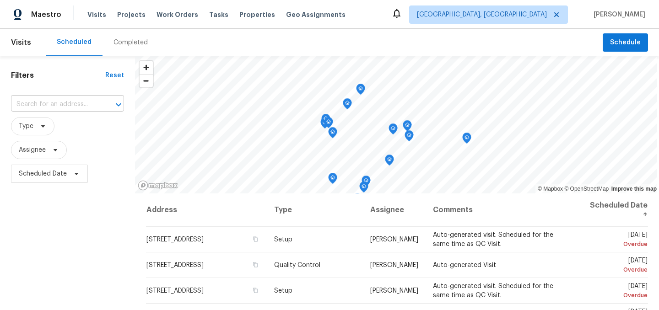
click at [49, 101] on input "text" at bounding box center [54, 104] width 87 height 14
type input "deep"
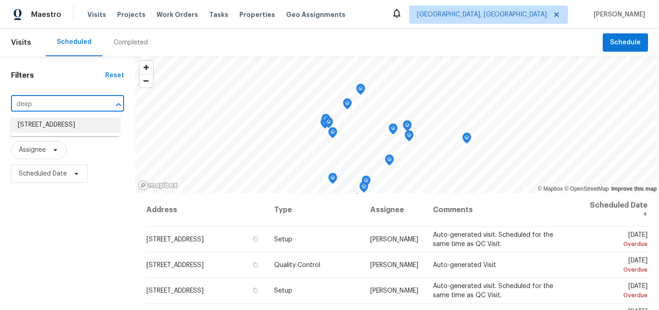
click at [58, 127] on li "9920 Deep Royal Way, Indianapolis, IN 46239" at bounding box center [65, 125] width 109 height 15
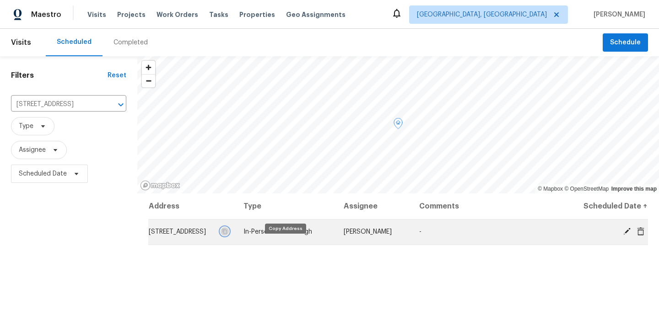
click at [227, 234] on icon "button" at bounding box center [224, 231] width 5 height 5
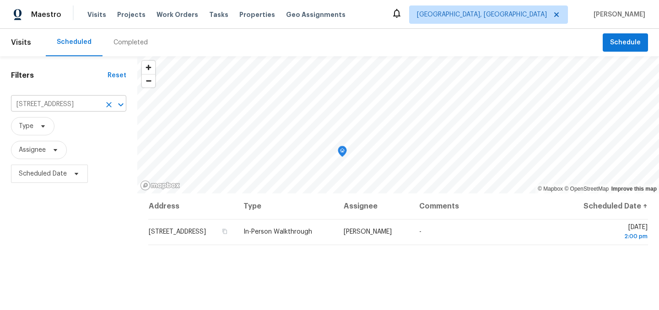
click at [107, 103] on icon "Clear" at bounding box center [108, 104] width 5 height 5
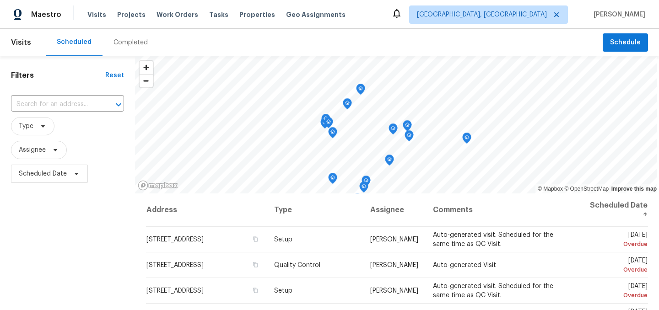
click at [108, 182] on span "Scheduled Date" at bounding box center [67, 174] width 113 height 24
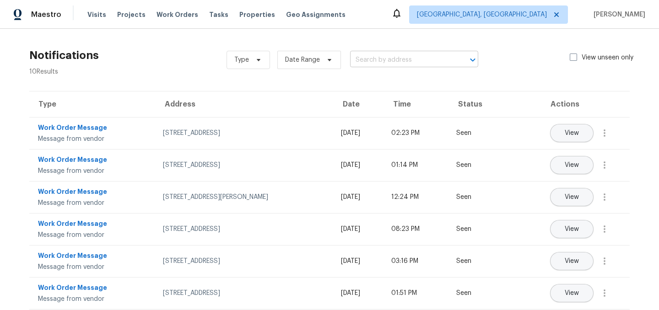
click at [380, 60] on input "text" at bounding box center [401, 60] width 102 height 14
click at [162, 17] on span "Work Orders" at bounding box center [177, 14] width 42 height 9
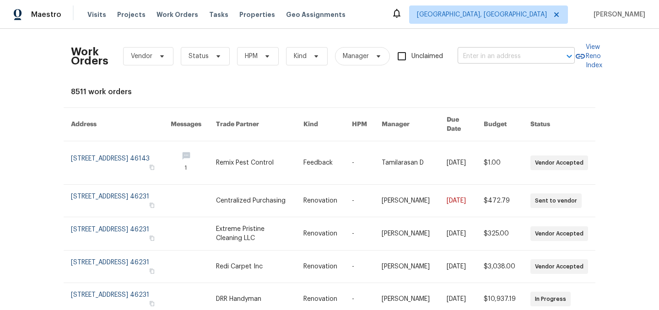
click at [472, 54] on input "text" at bounding box center [502, 56] width 91 height 14
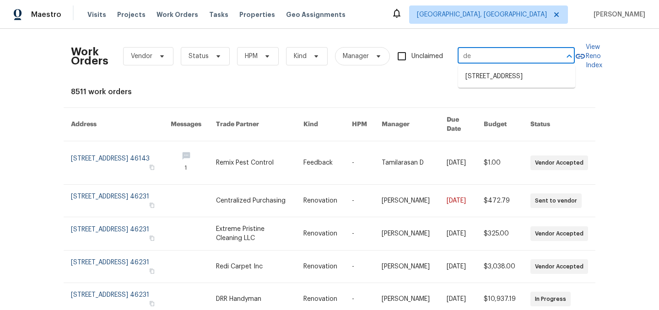
type input "d"
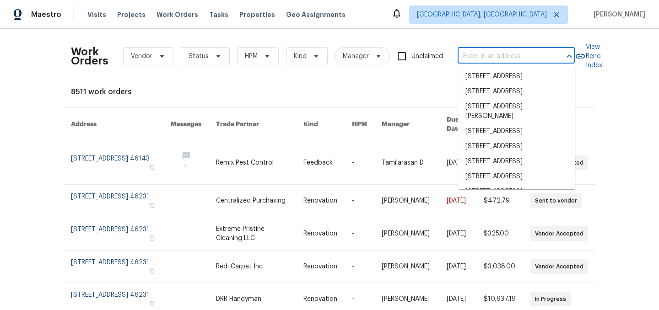
click at [447, 87] on div "8511 work orders" at bounding box center [329, 91] width 517 height 9
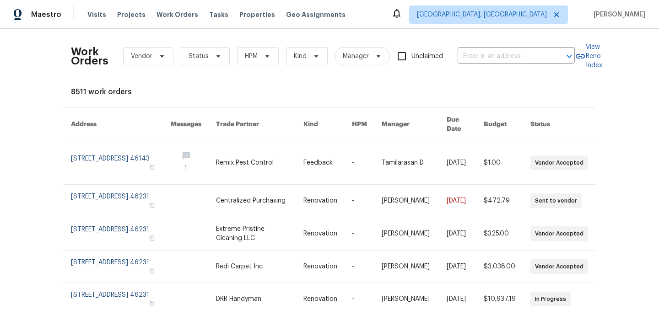
click at [402, 15] on icon at bounding box center [396, 13] width 11 height 11
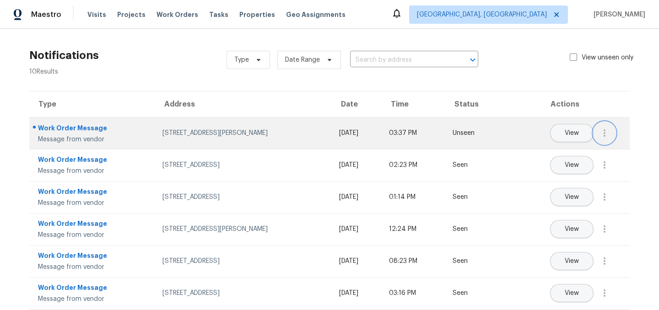
click at [602, 136] on icon "button" at bounding box center [604, 133] width 11 height 11
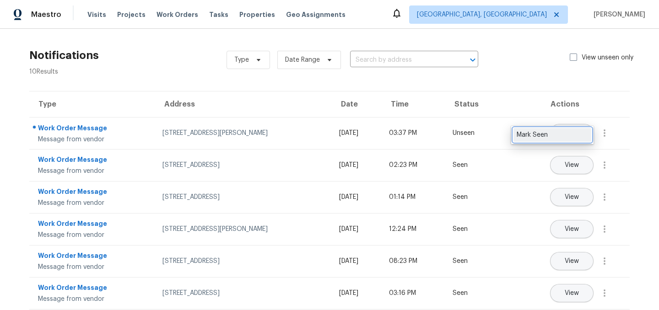
click at [583, 133] on div "Mark Seen" at bounding box center [551, 134] width 71 height 9
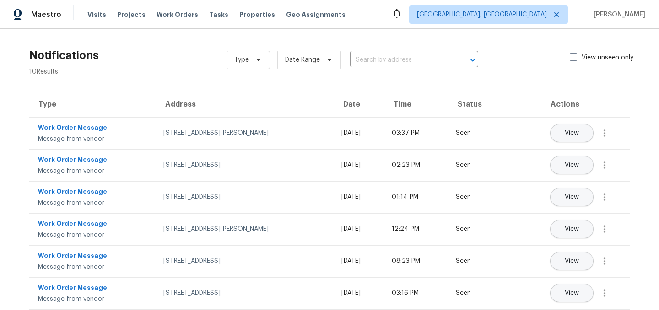
click at [180, 41] on div "Notifications 10 Results Type Date Range ​ View unseen only Type Address Date T…" at bounding box center [329, 237] width 659 height 416
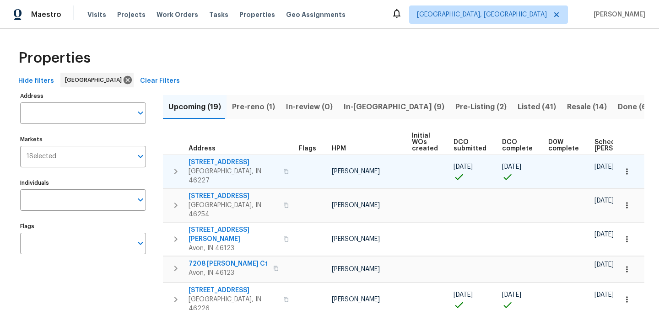
click at [630, 170] on icon "button" at bounding box center [626, 171] width 9 height 9
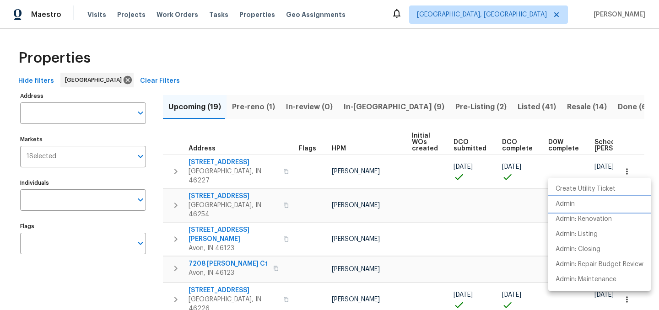
click at [583, 206] on li "Admin" at bounding box center [599, 204] width 102 height 15
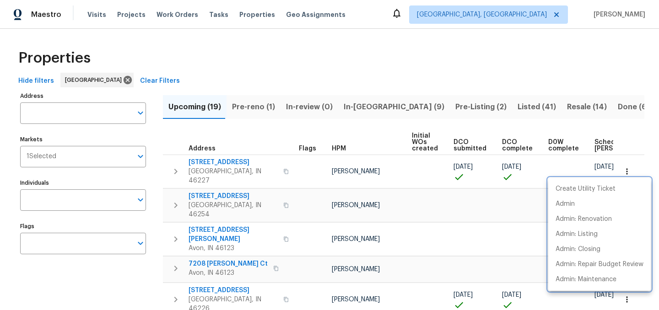
click at [360, 38] on div at bounding box center [329, 155] width 659 height 310
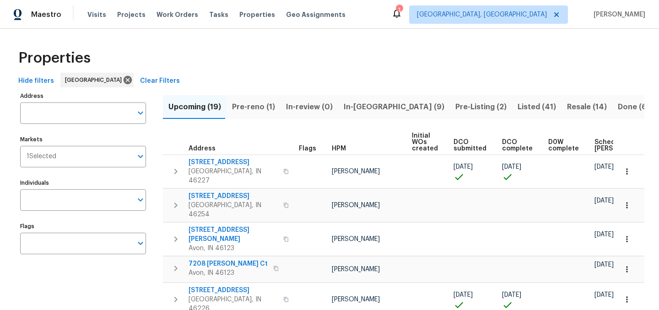
click at [455, 109] on span "Pre-Listing (2)" at bounding box center [480, 107] width 51 height 13
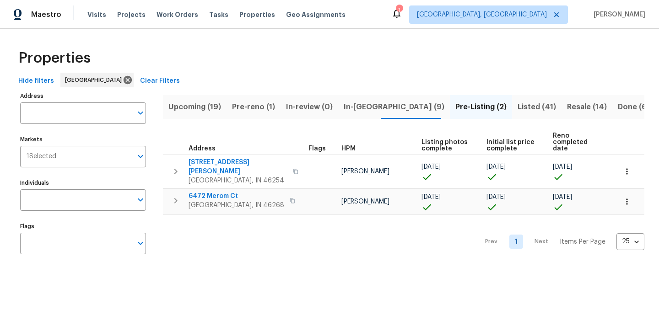
click at [561, 114] on button "Resale (14)" at bounding box center [586, 107] width 51 height 24
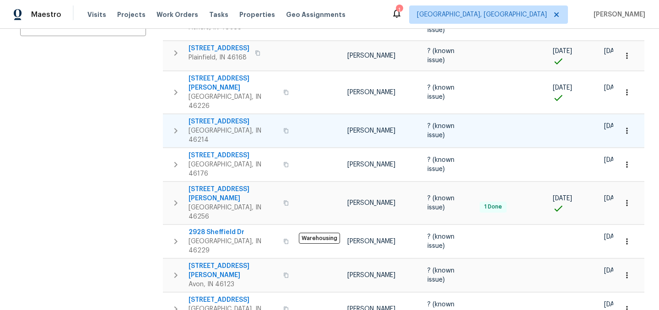
scroll to position [221, 0]
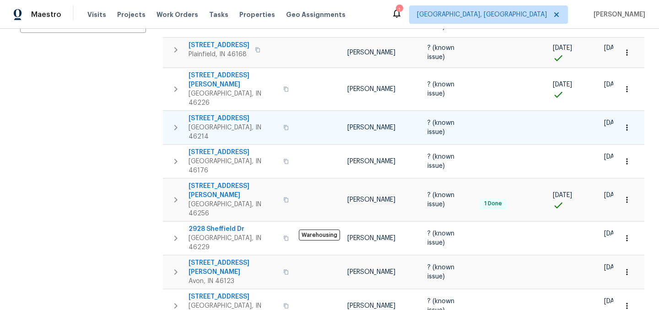
click at [220, 114] on span "[STREET_ADDRESS]" at bounding box center [232, 118] width 89 height 9
click at [627, 124] on icon "button" at bounding box center [626, 127] width 1 height 6
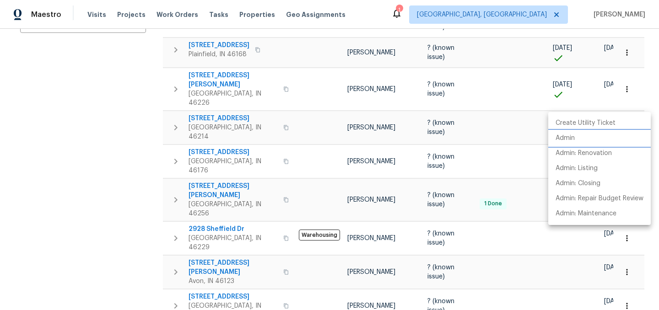
click at [574, 139] on p "Admin" at bounding box center [564, 139] width 19 height 10
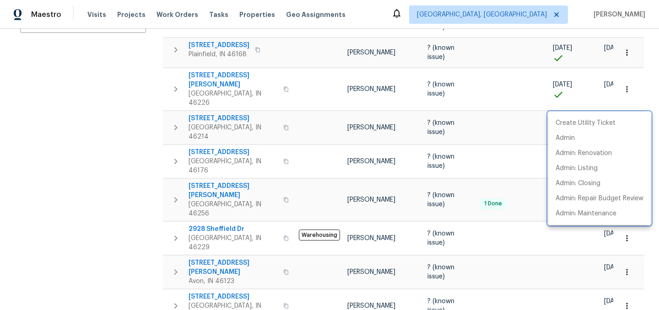
click at [83, 152] on div at bounding box center [329, 155] width 659 height 310
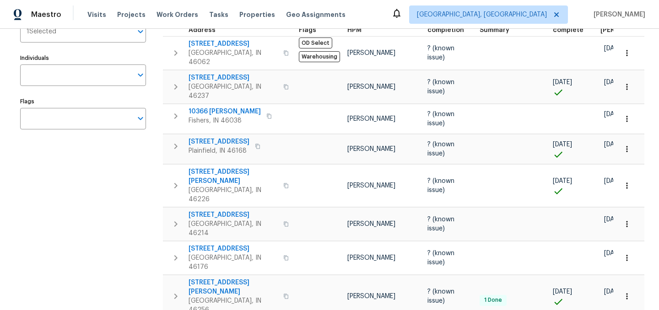
scroll to position [0, 0]
